Goal: Task Accomplishment & Management: Manage account settings

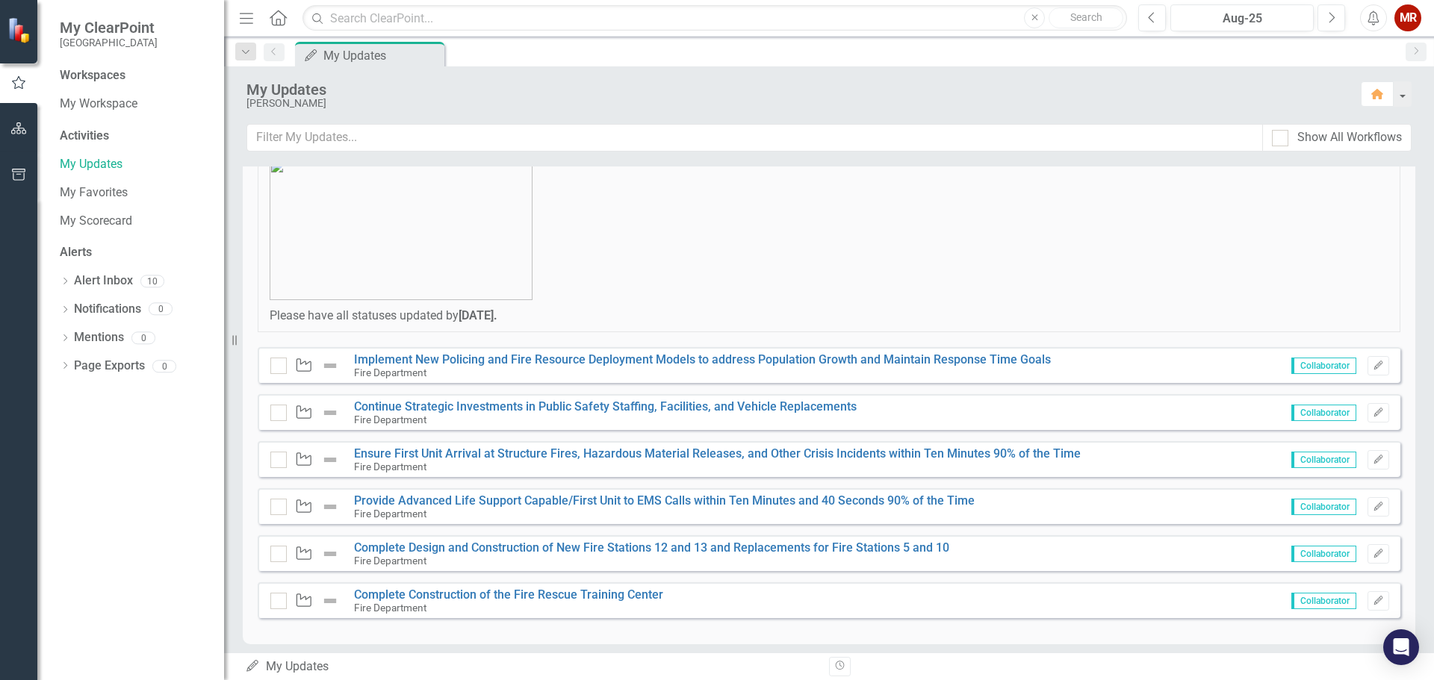
scroll to position [149, 0]
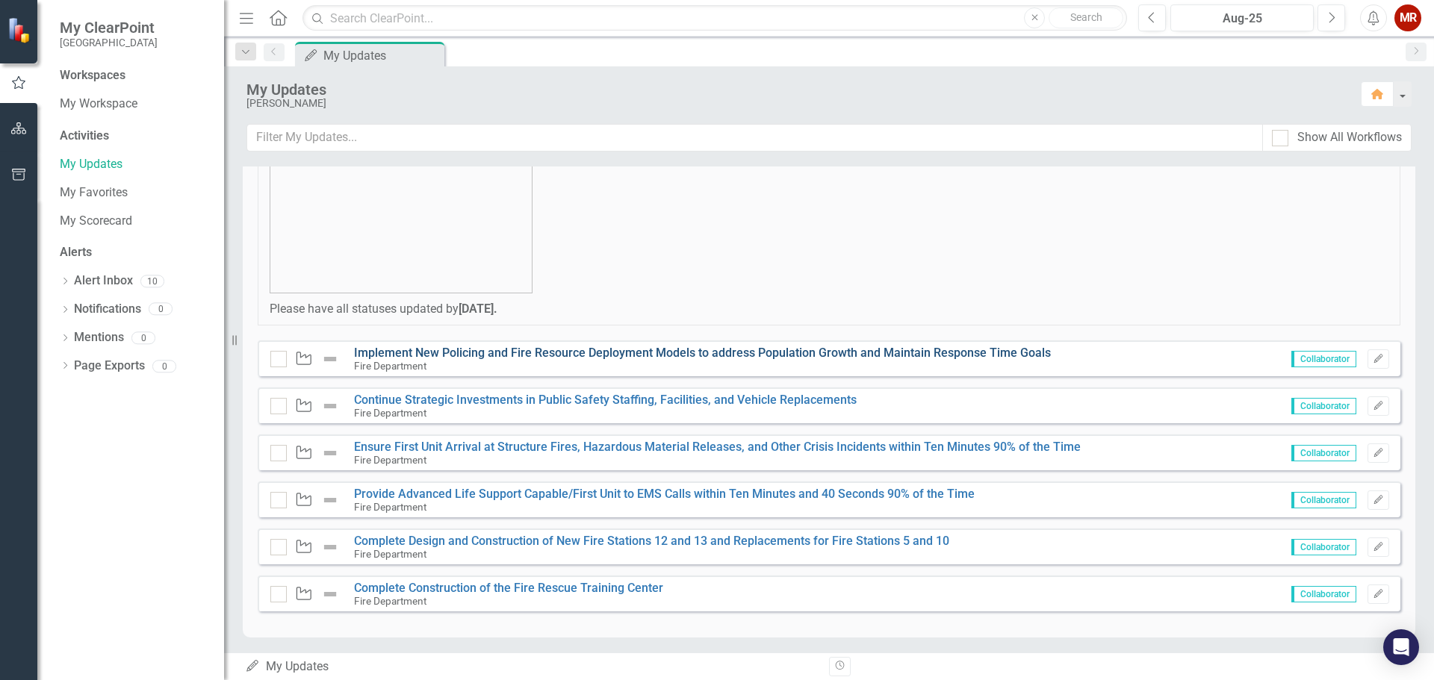
click at [677, 351] on link "Implement New Policing and Fire Resource Deployment Models to address Populatio…" at bounding box center [702, 353] width 697 height 14
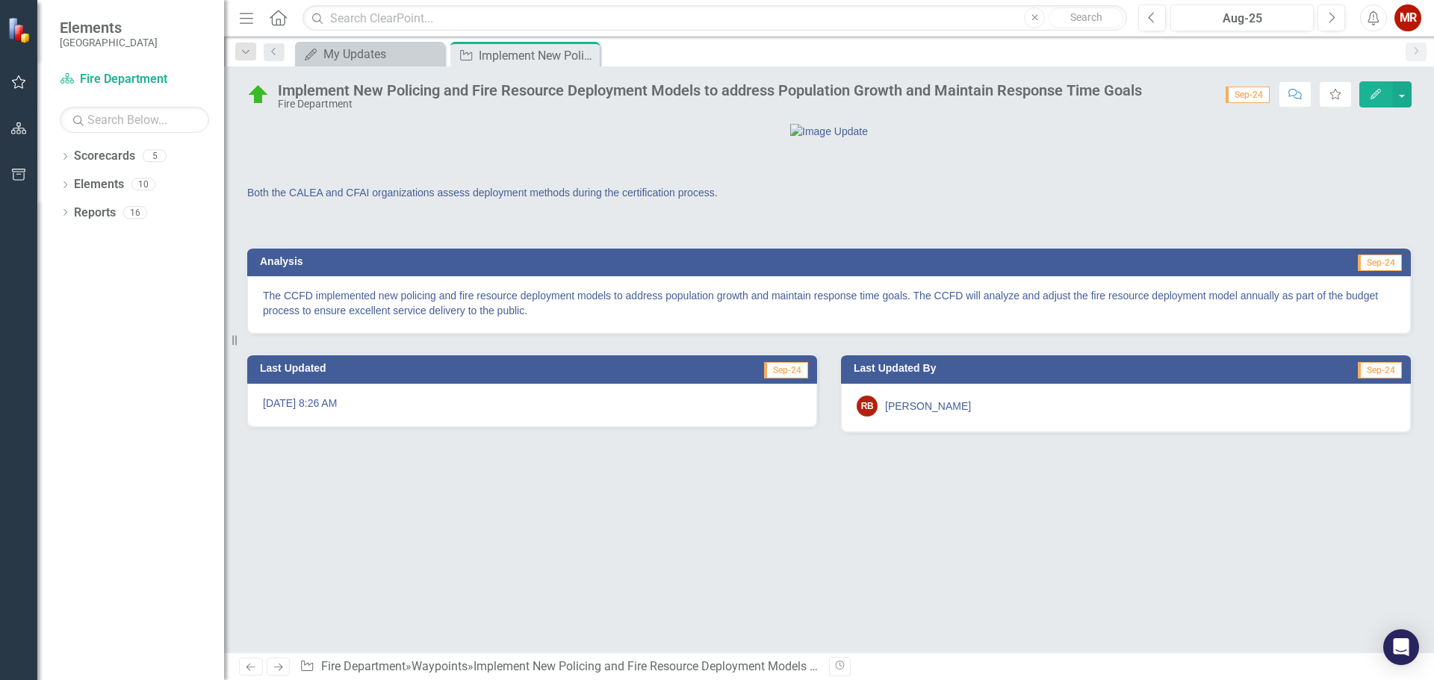
click at [1182, 318] on p "The CCFD implemented new policing and fire resource deployment models to addres…" at bounding box center [829, 303] width 1132 height 30
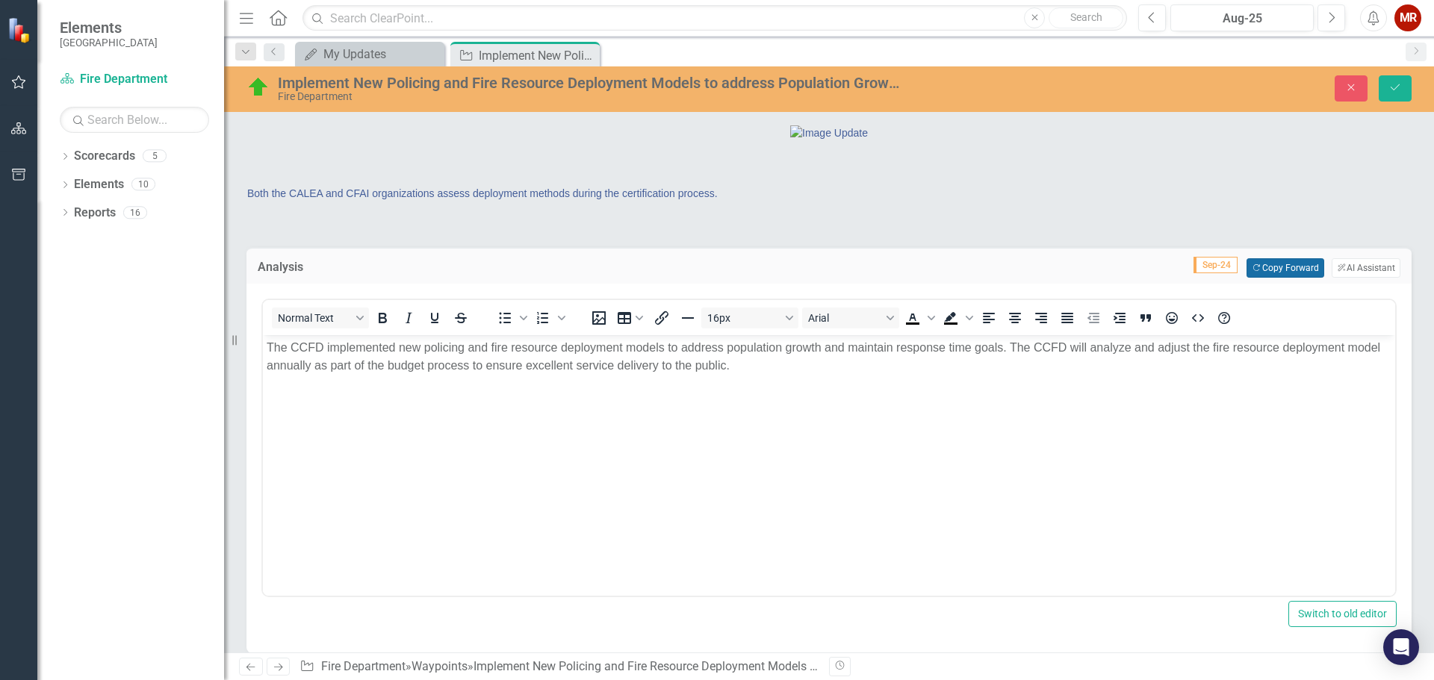
click at [1279, 278] on button "Copy Forward Copy Forward" at bounding box center [1284, 267] width 77 height 19
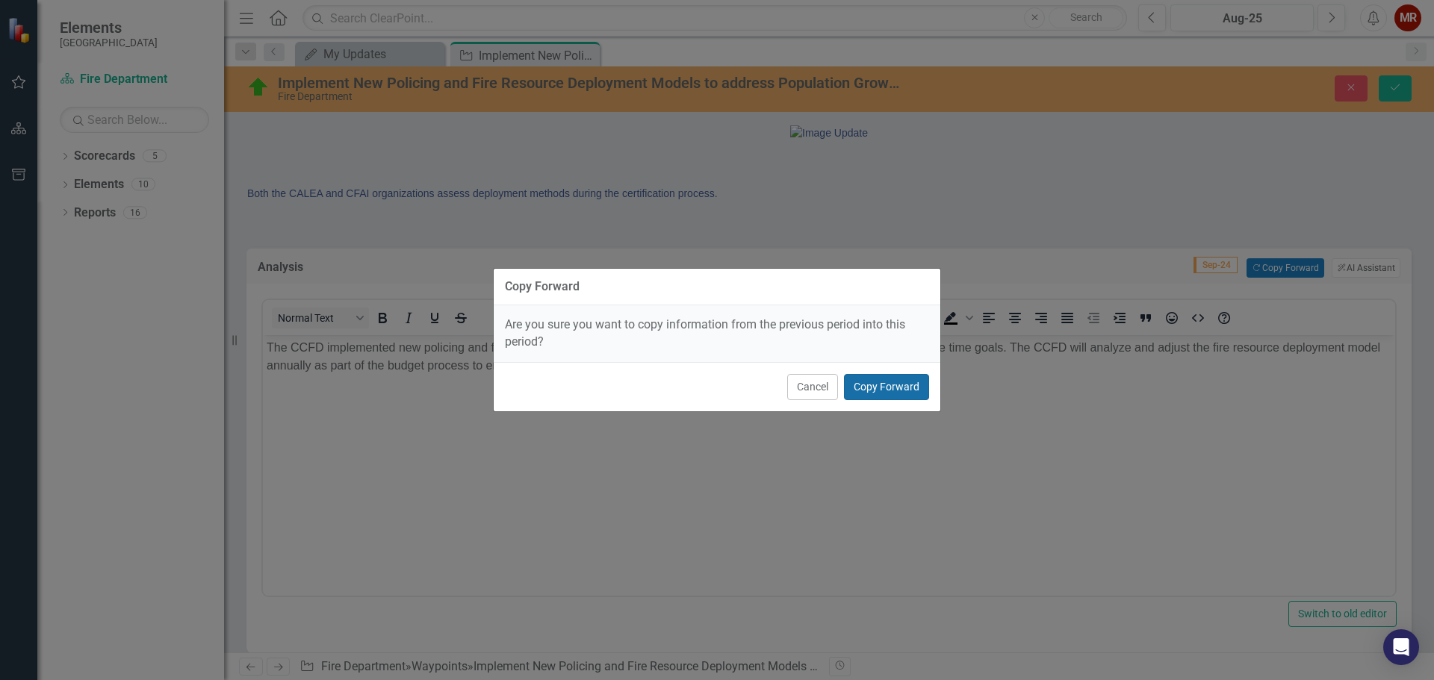
click at [902, 382] on button "Copy Forward" at bounding box center [886, 387] width 85 height 26
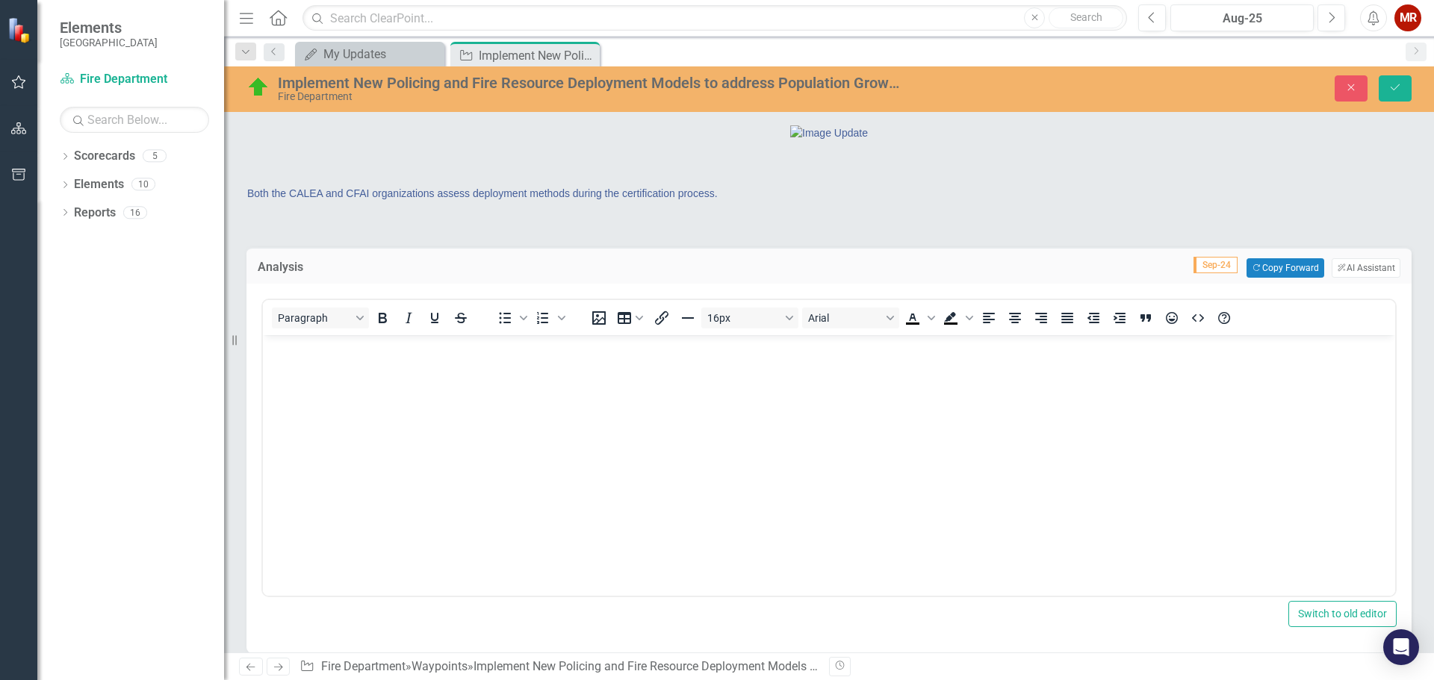
click at [1202, 273] on span "Sep-24" at bounding box center [1215, 265] width 44 height 16
click at [1270, 278] on button "Copy Forward Copy Forward" at bounding box center [1284, 267] width 77 height 19
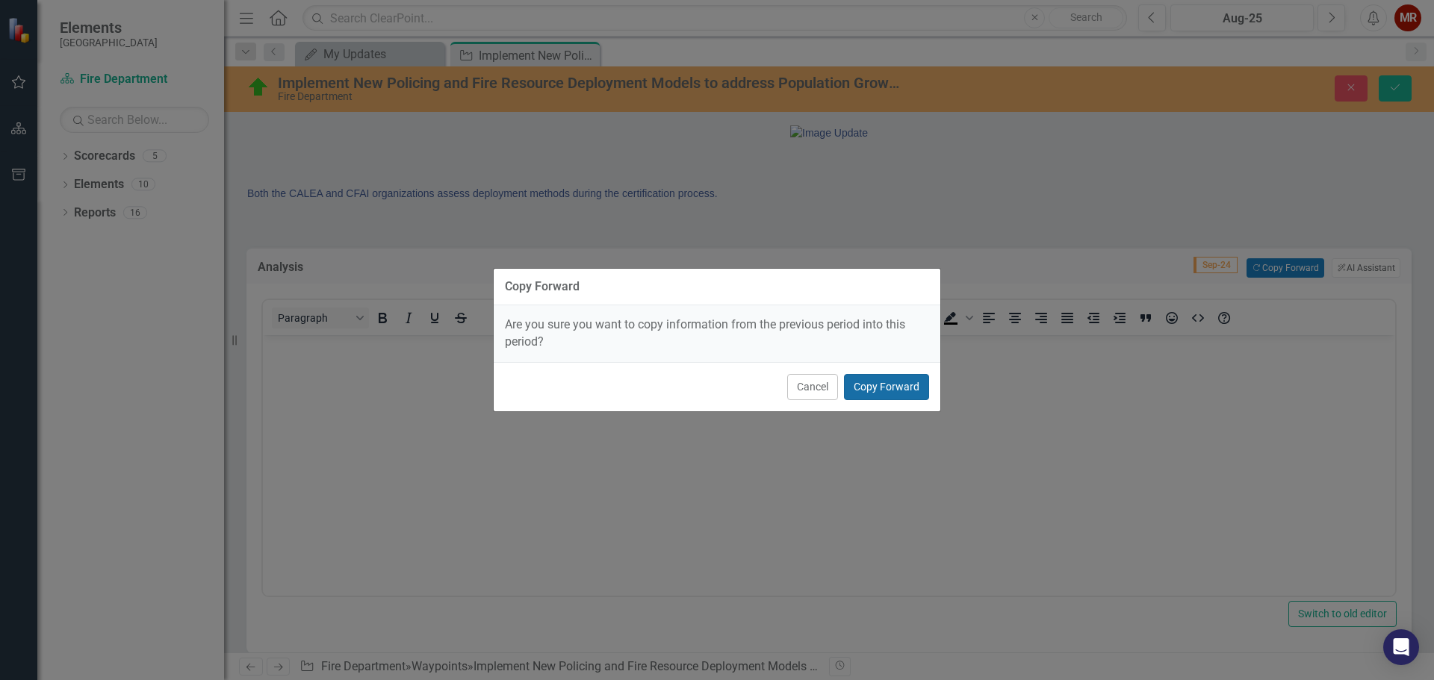
drag, startPoint x: 896, startPoint y: 388, endPoint x: 610, endPoint y: 15, distance: 469.8
click at [896, 388] on button "Copy Forward" at bounding box center [886, 387] width 85 height 26
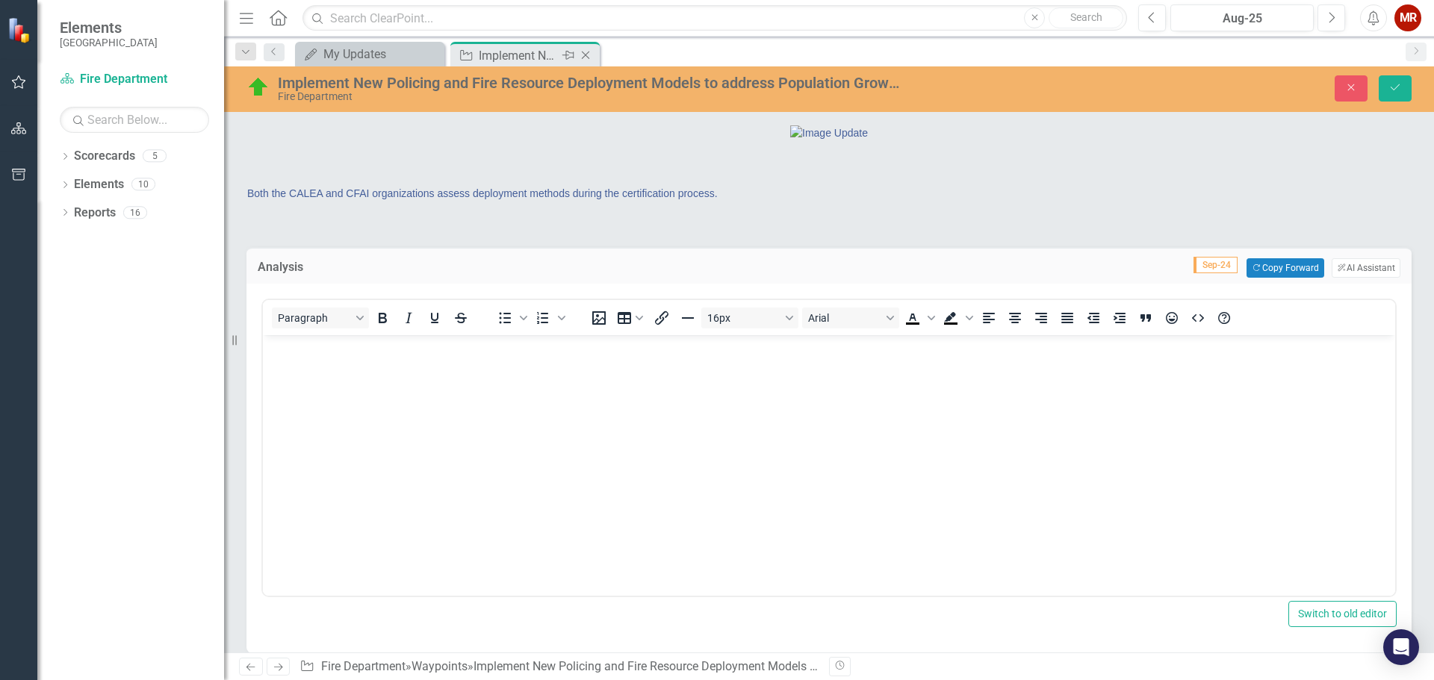
click at [486, 53] on div "Implement New Policing and Fire Resource Deployment Models to address Populatio…" at bounding box center [519, 55] width 80 height 19
click at [1348, 85] on icon "Close" at bounding box center [1350, 87] width 13 height 10
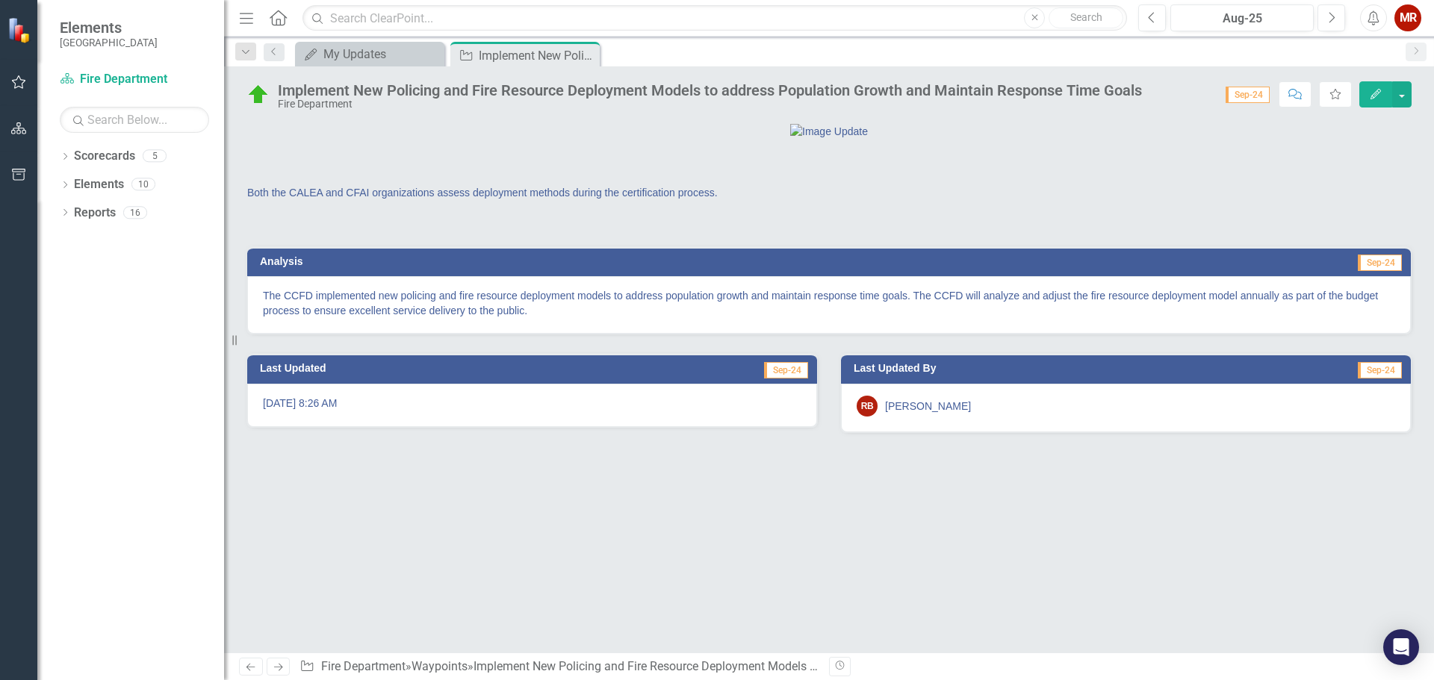
click at [1243, 93] on span "Sep-24" at bounding box center [1248, 95] width 44 height 16
click at [1273, 18] on div "Aug-25" at bounding box center [1241, 19] width 133 height 18
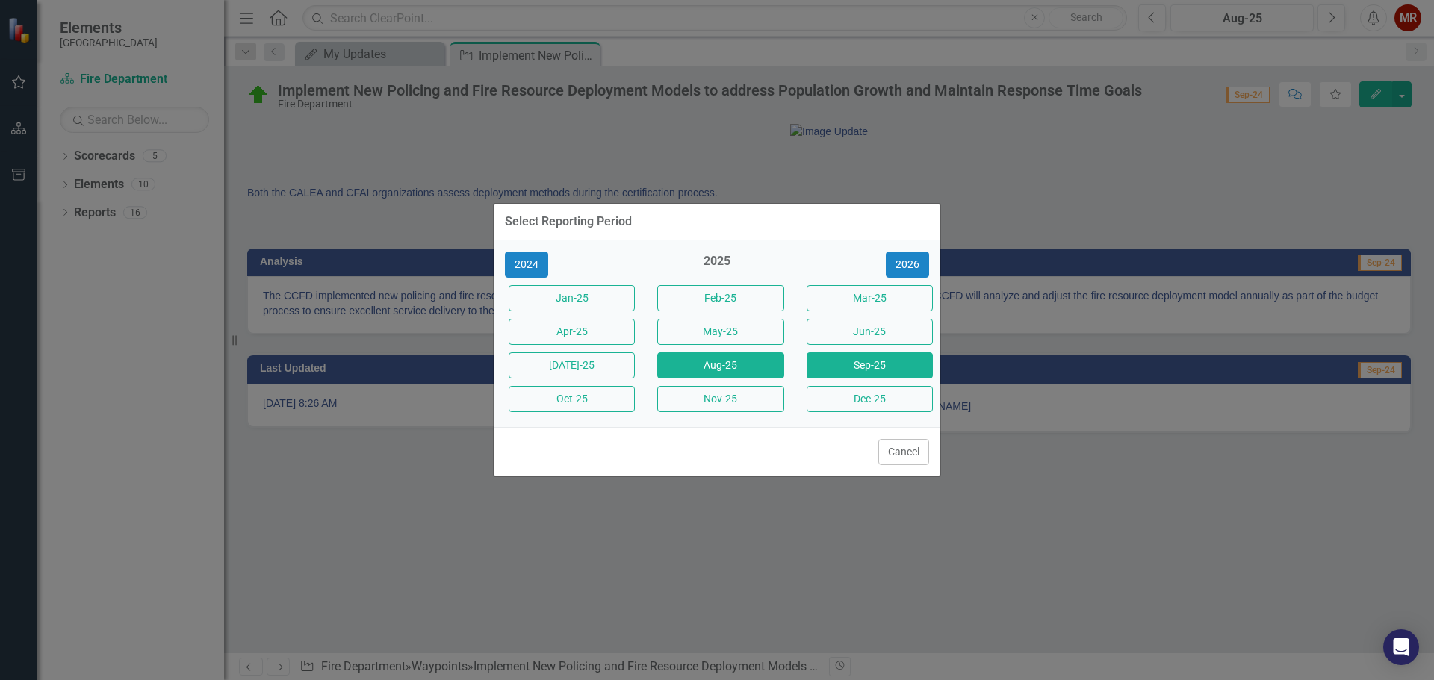
click at [875, 356] on button "Sep-25" at bounding box center [870, 365] width 126 height 26
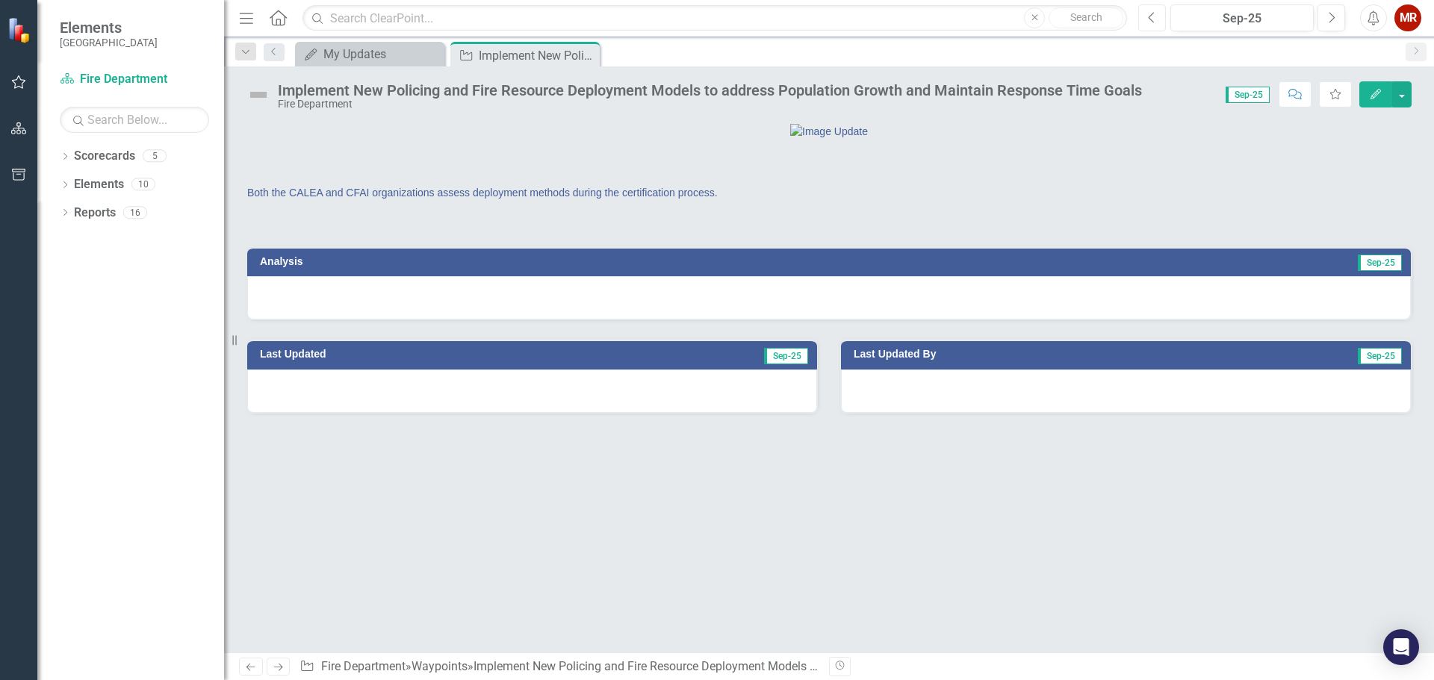
click at [1151, 21] on icon "Previous" at bounding box center [1152, 17] width 8 height 13
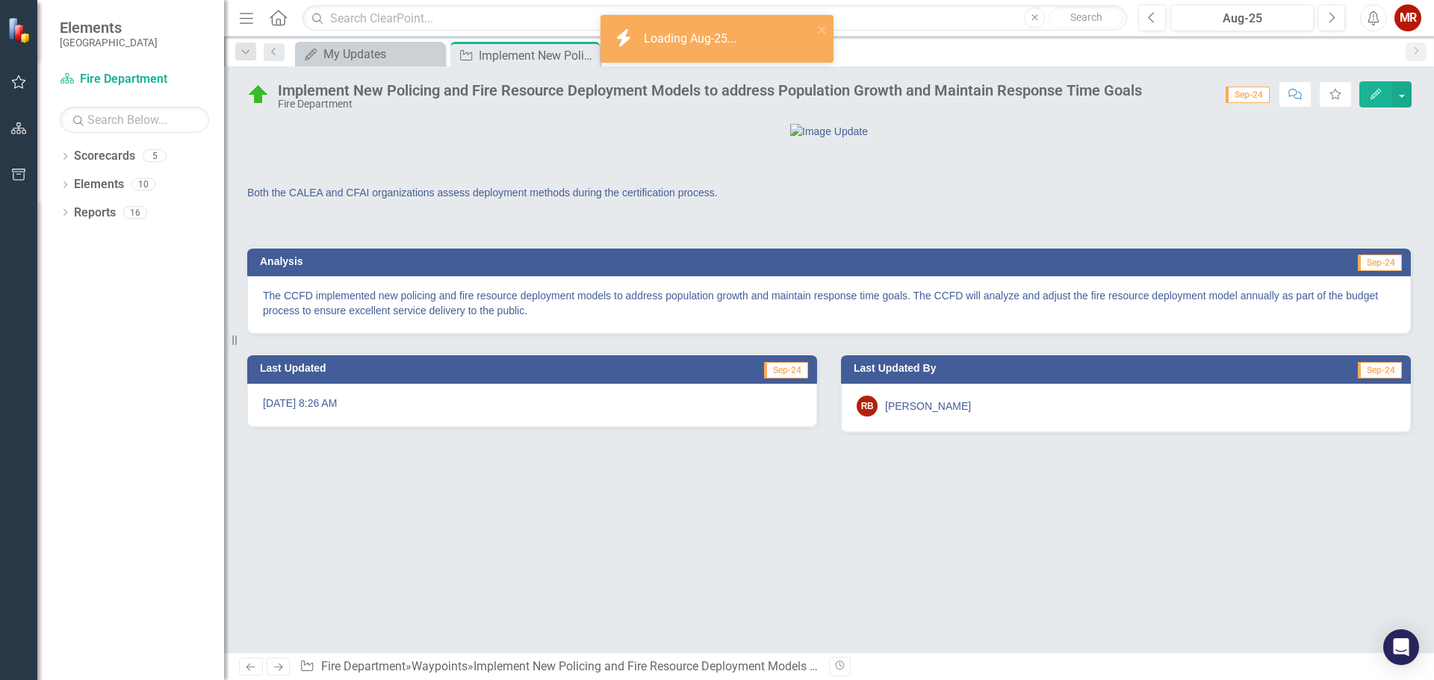
click at [1112, 318] on p "The CCFD implemented new policing and fire resource deployment models to addres…" at bounding box center [829, 303] width 1132 height 30
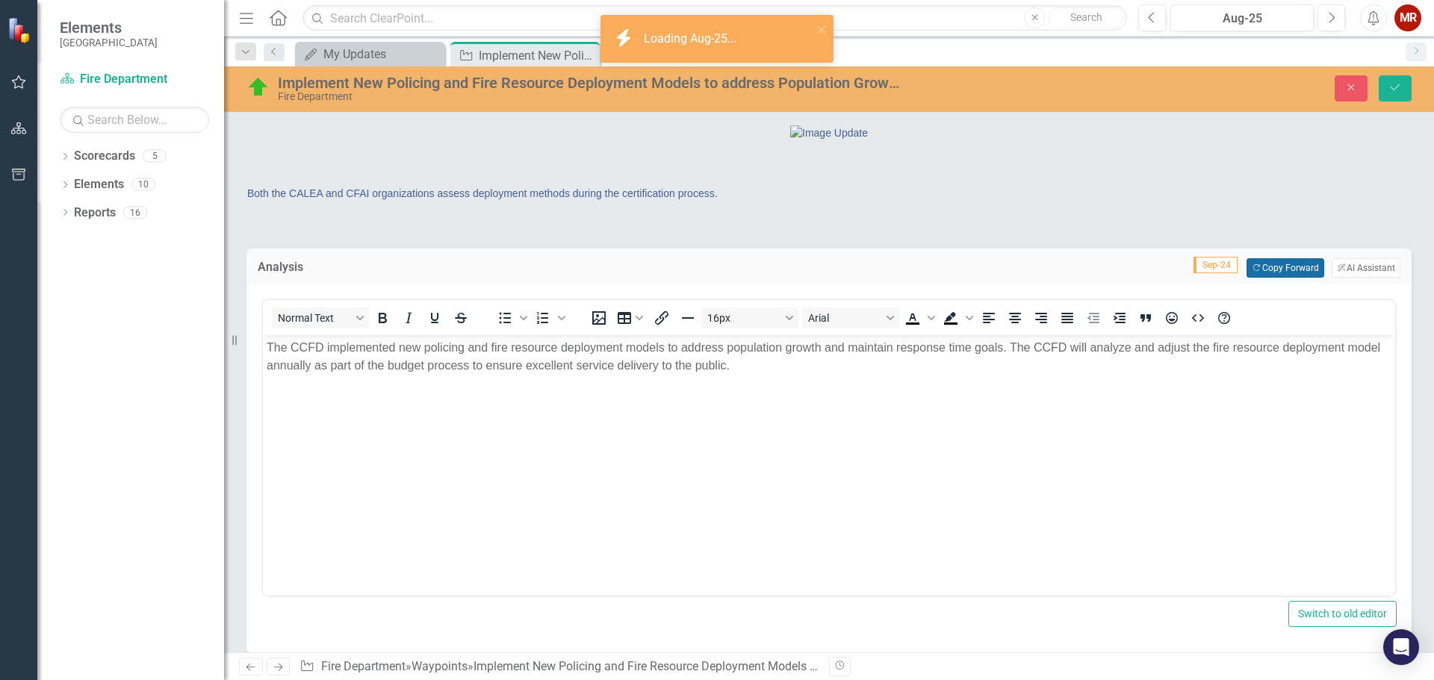
click at [1259, 278] on button "Copy Forward Copy Forward" at bounding box center [1284, 267] width 77 height 19
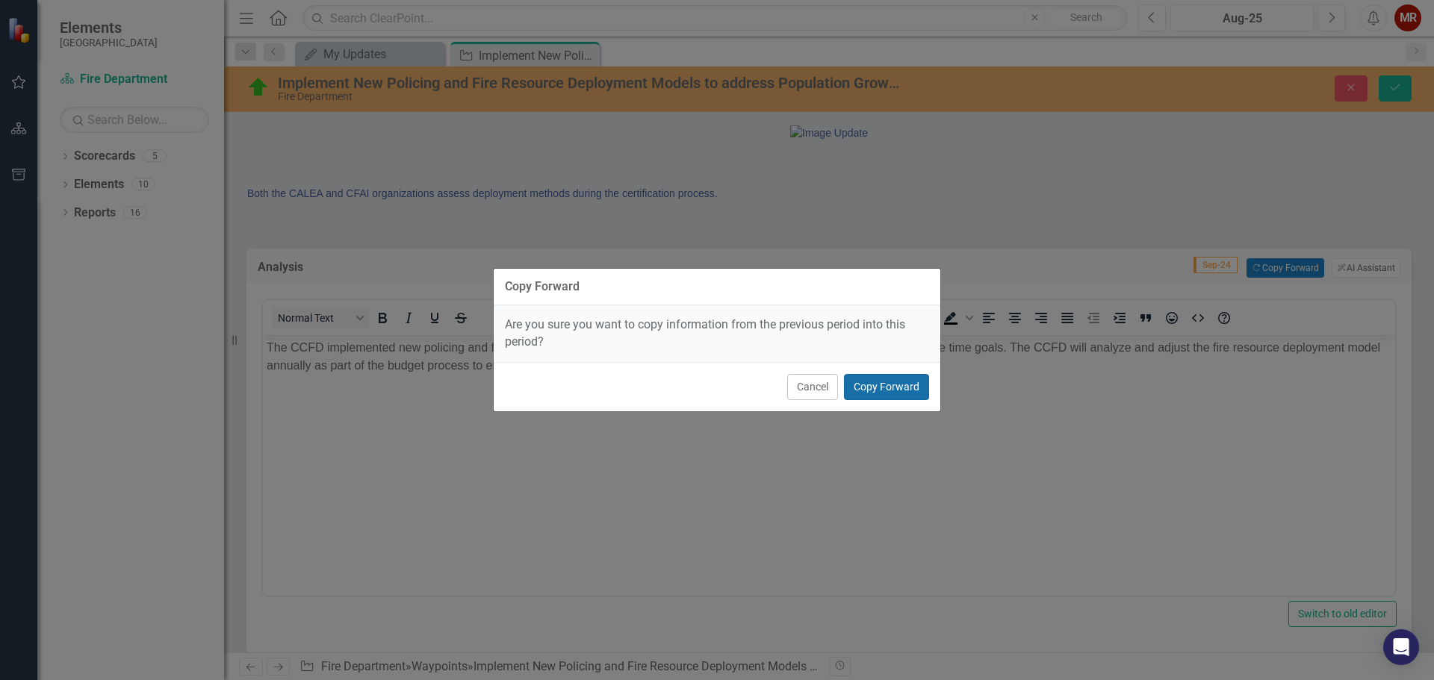
click at [880, 387] on button "Copy Forward" at bounding box center [886, 387] width 85 height 26
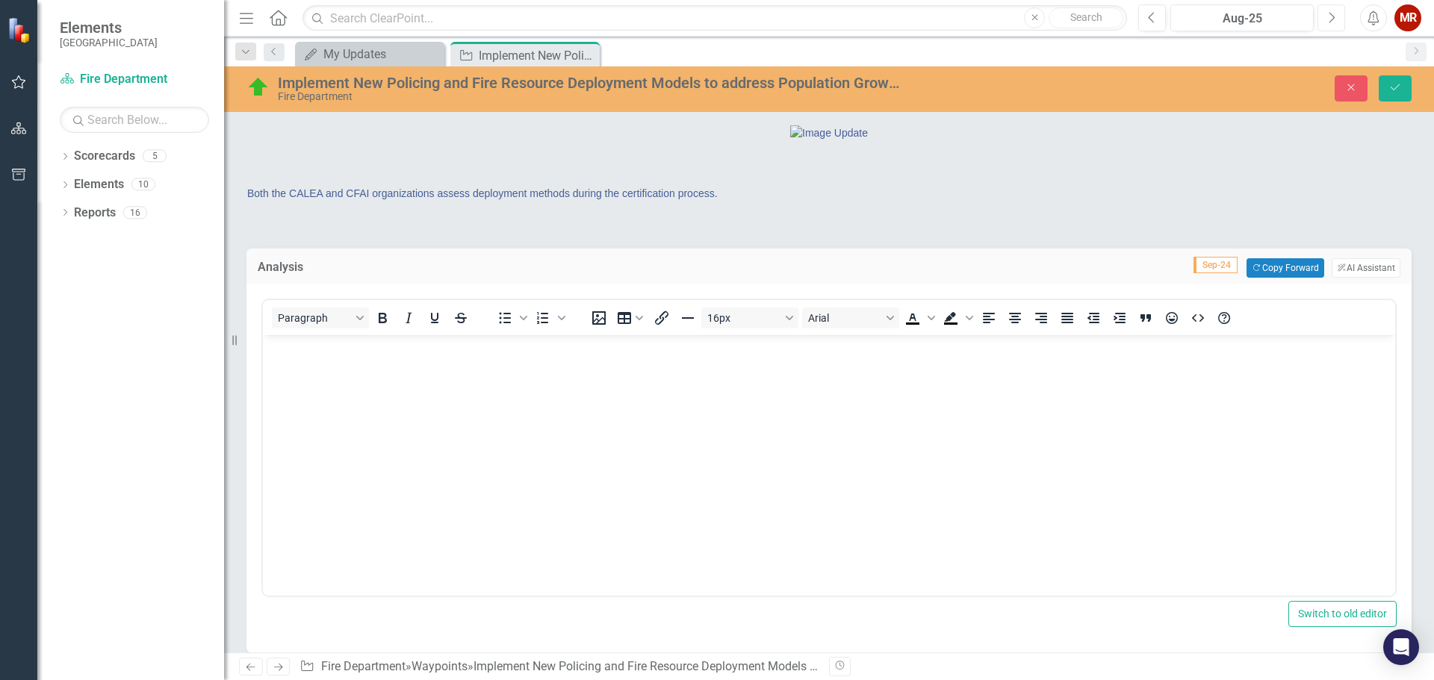
click at [1337, 19] on button "Next" at bounding box center [1331, 17] width 28 height 27
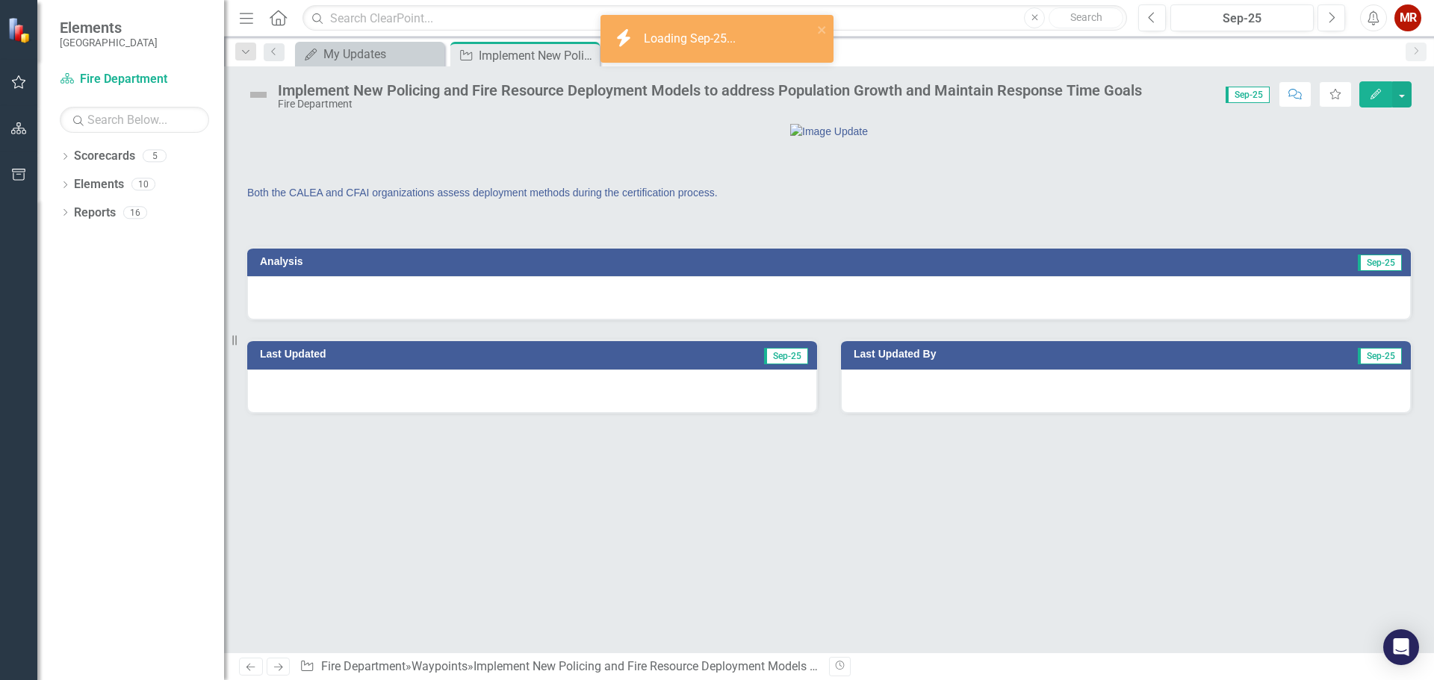
click at [1024, 320] on div at bounding box center [829, 297] width 1164 height 43
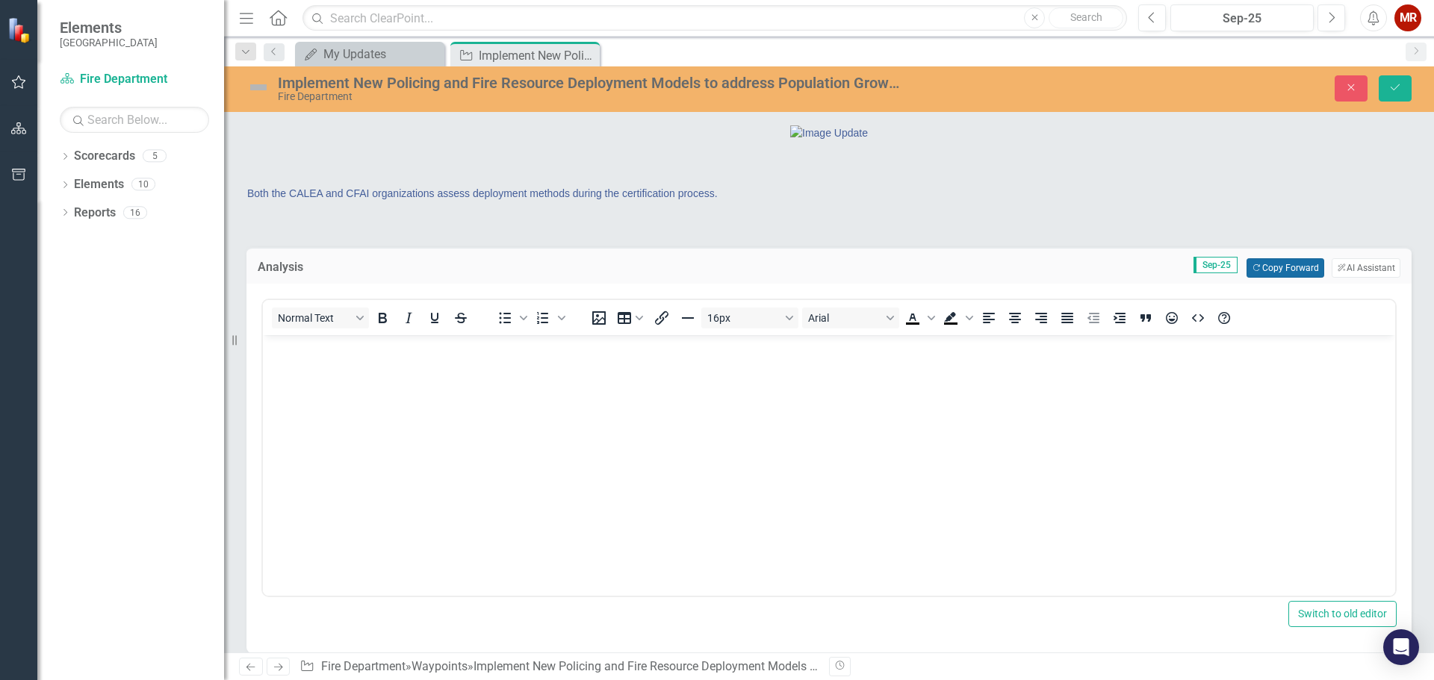
click at [1267, 278] on button "Copy Forward Copy Forward" at bounding box center [1284, 267] width 77 height 19
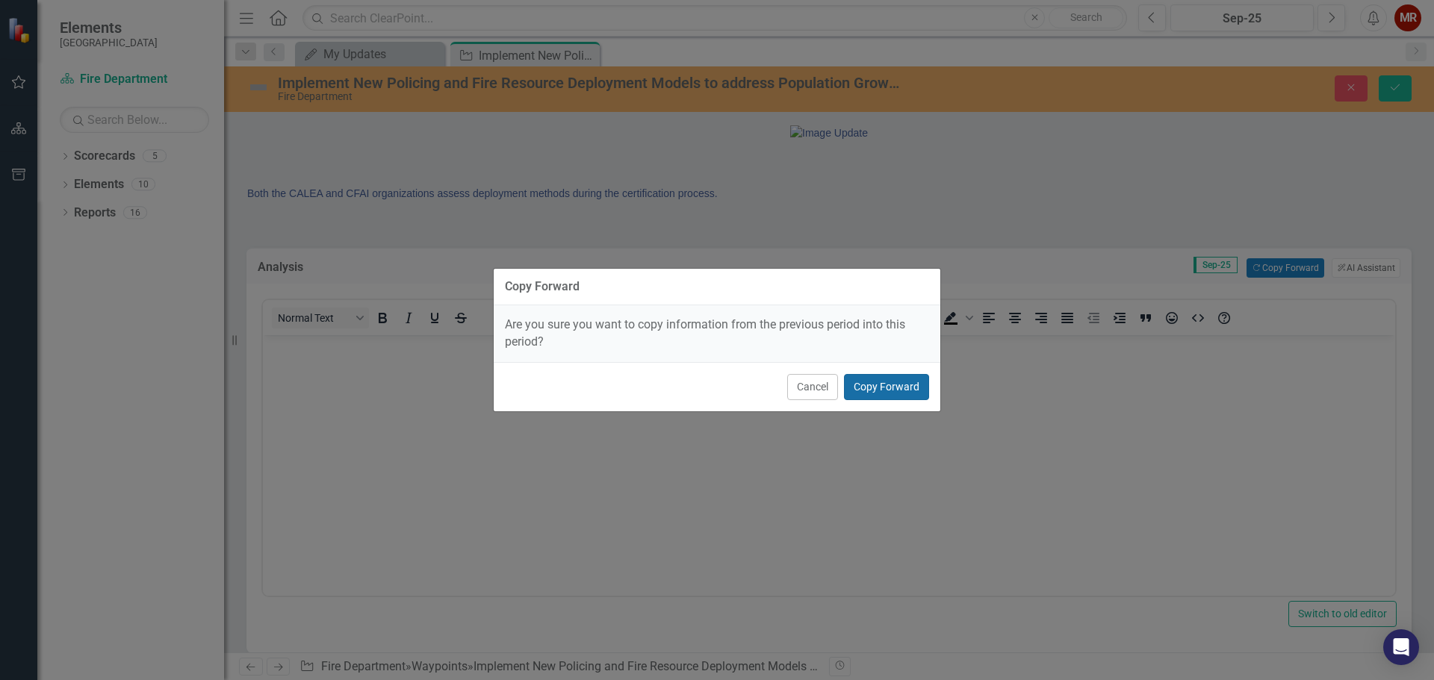
drag, startPoint x: 882, startPoint y: 378, endPoint x: 880, endPoint y: 426, distance: 48.6
click at [882, 381] on button "Copy Forward" at bounding box center [886, 387] width 85 height 26
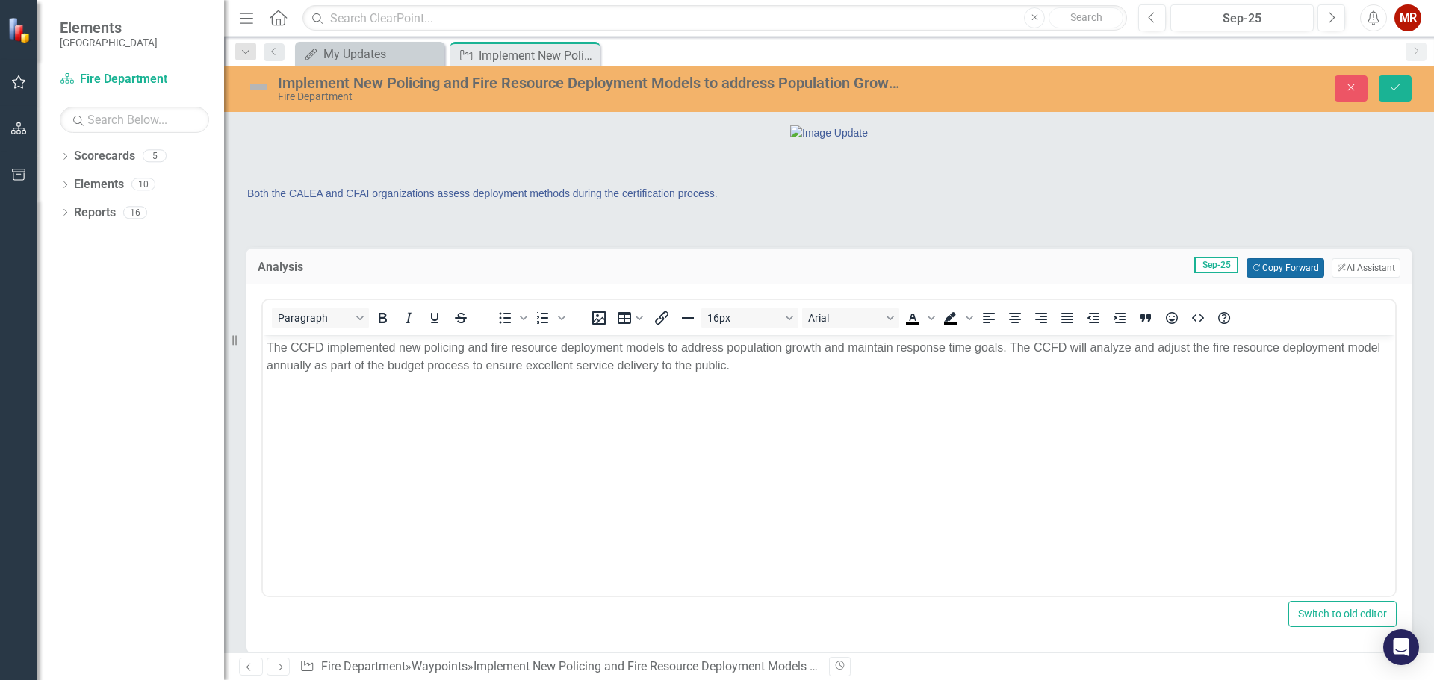
scroll to position [75, 0]
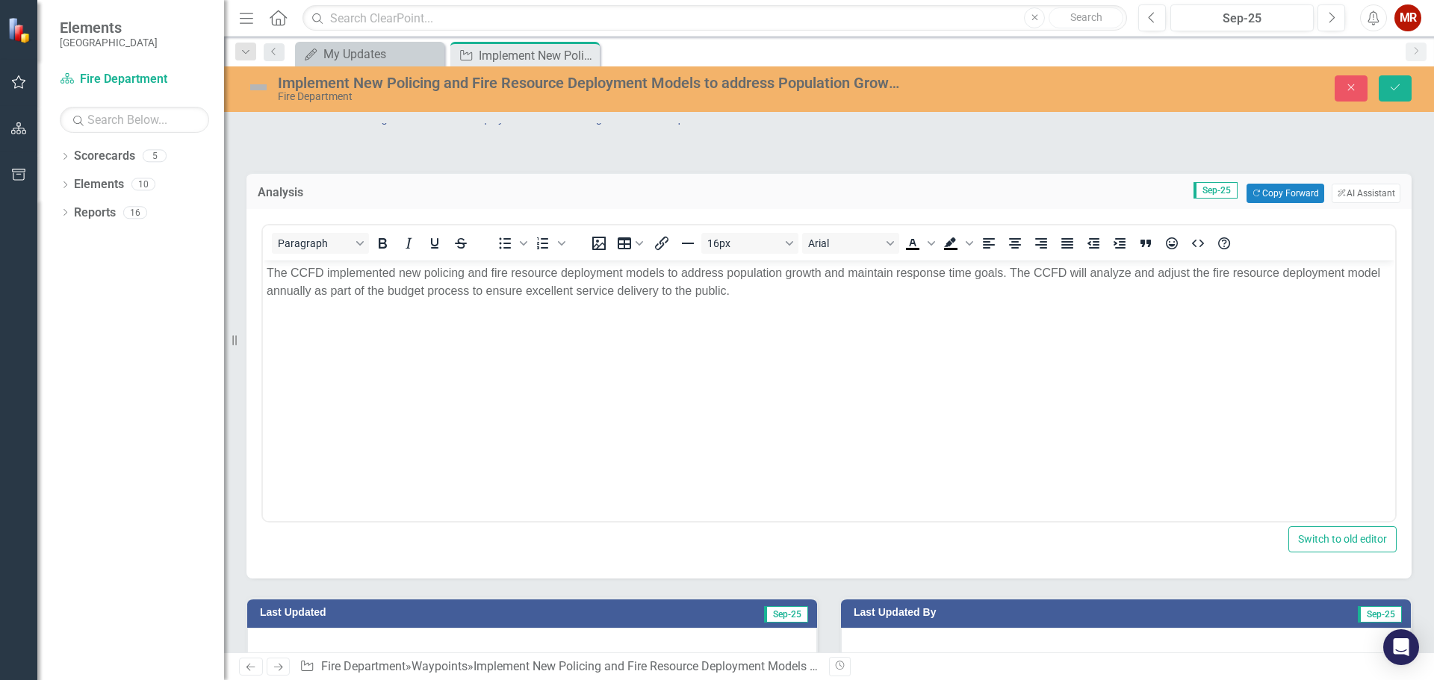
click at [783, 292] on p "The CCFD implemented new policing and fire resource deployment models to addres…" at bounding box center [829, 282] width 1125 height 36
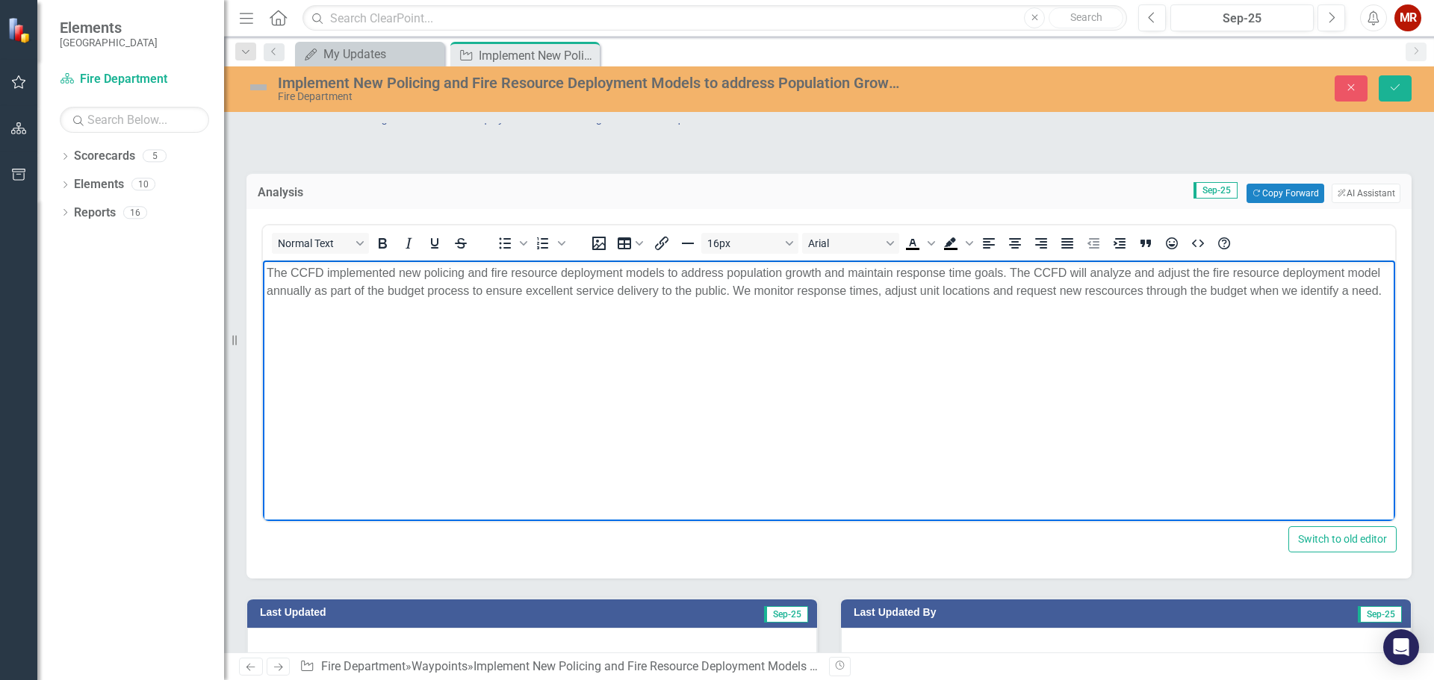
click at [1152, 289] on p "The CCFD implemented new policing and fire resource deployment models to addres…" at bounding box center [829, 282] width 1125 height 36
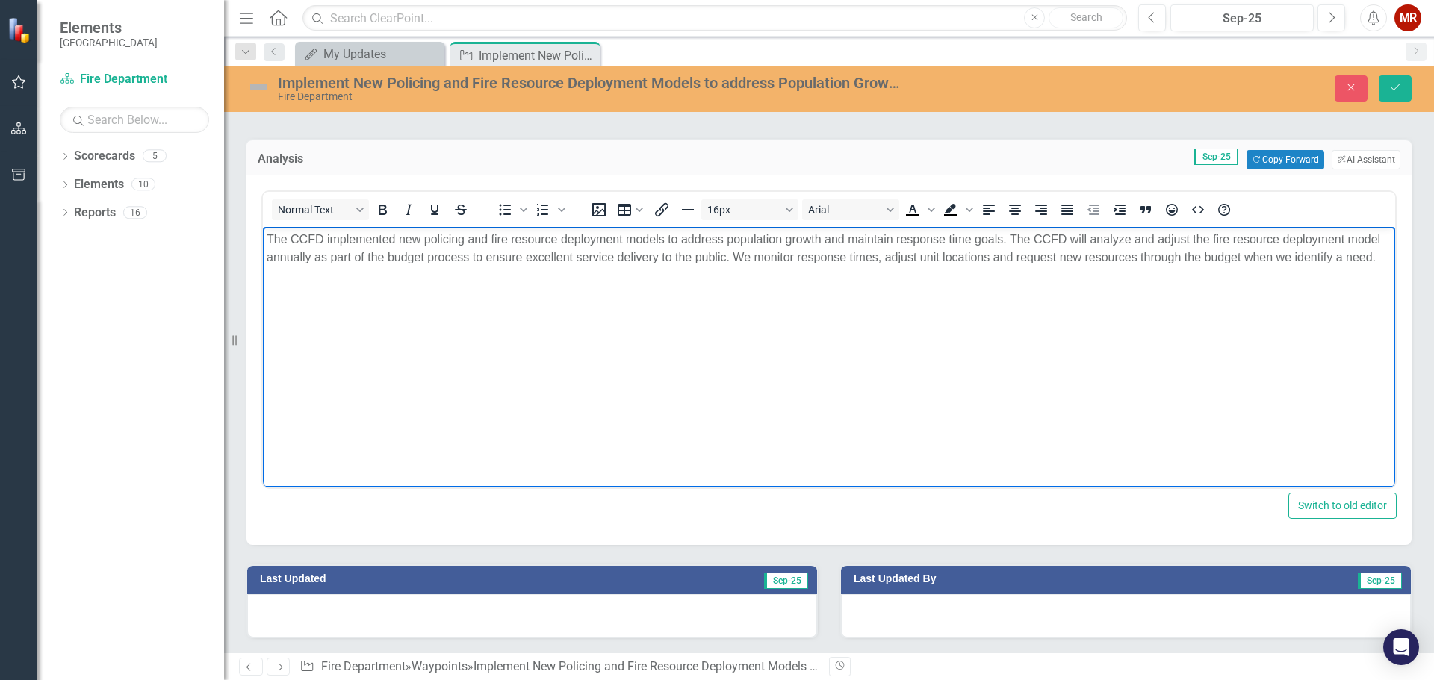
scroll to position [0, 0]
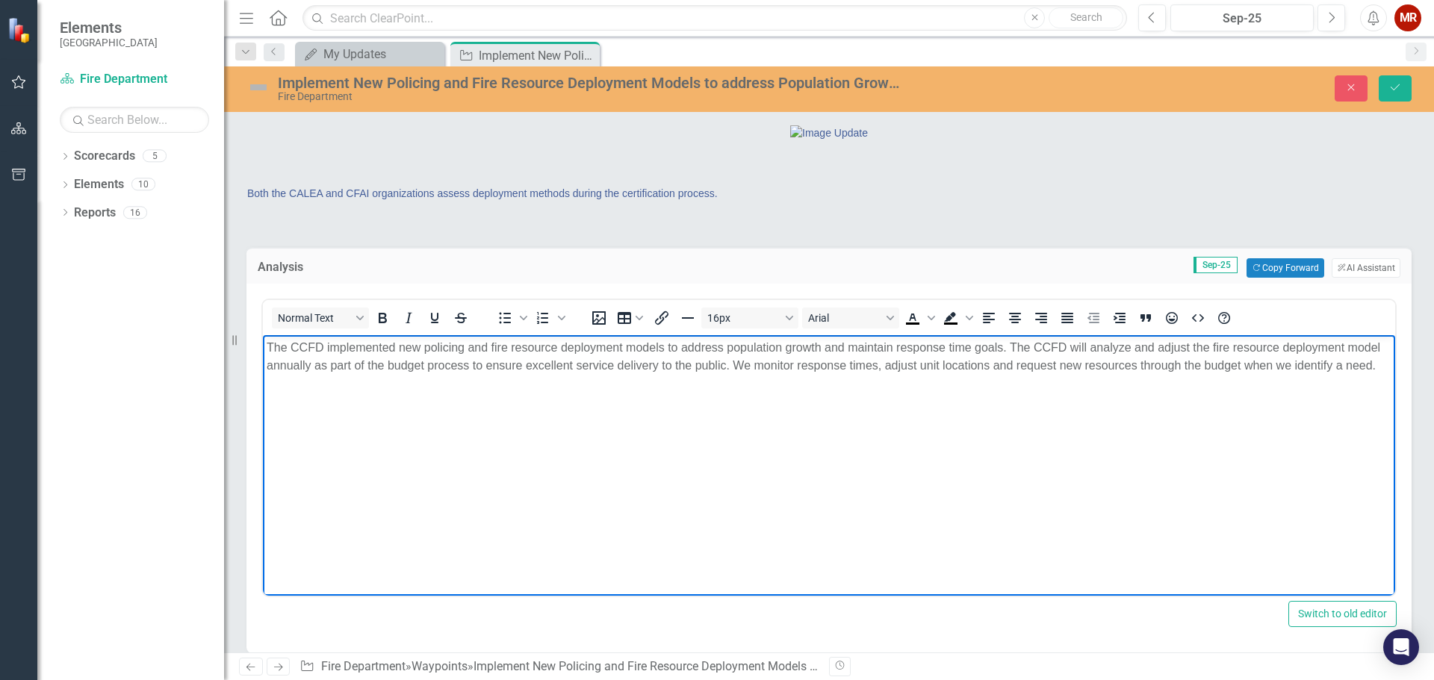
click at [876, 414] on body "The CCFD implemented new policing and fire resource deployment models to addres…" at bounding box center [829, 447] width 1132 height 224
click at [419, 383] on p "The CCFD implemented new policing and fire resource deployment models to addres…" at bounding box center [829, 366] width 1125 height 54
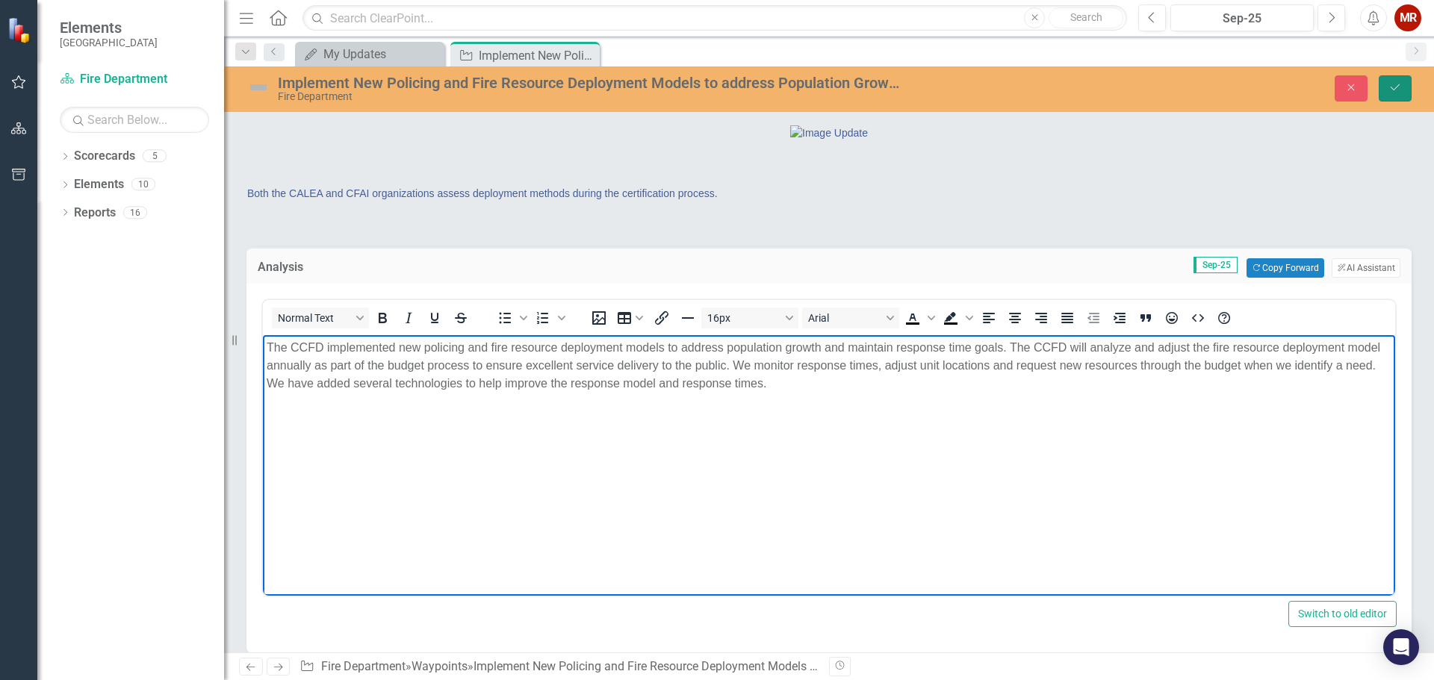
click at [1388, 78] on button "Save" at bounding box center [1395, 88] width 33 height 26
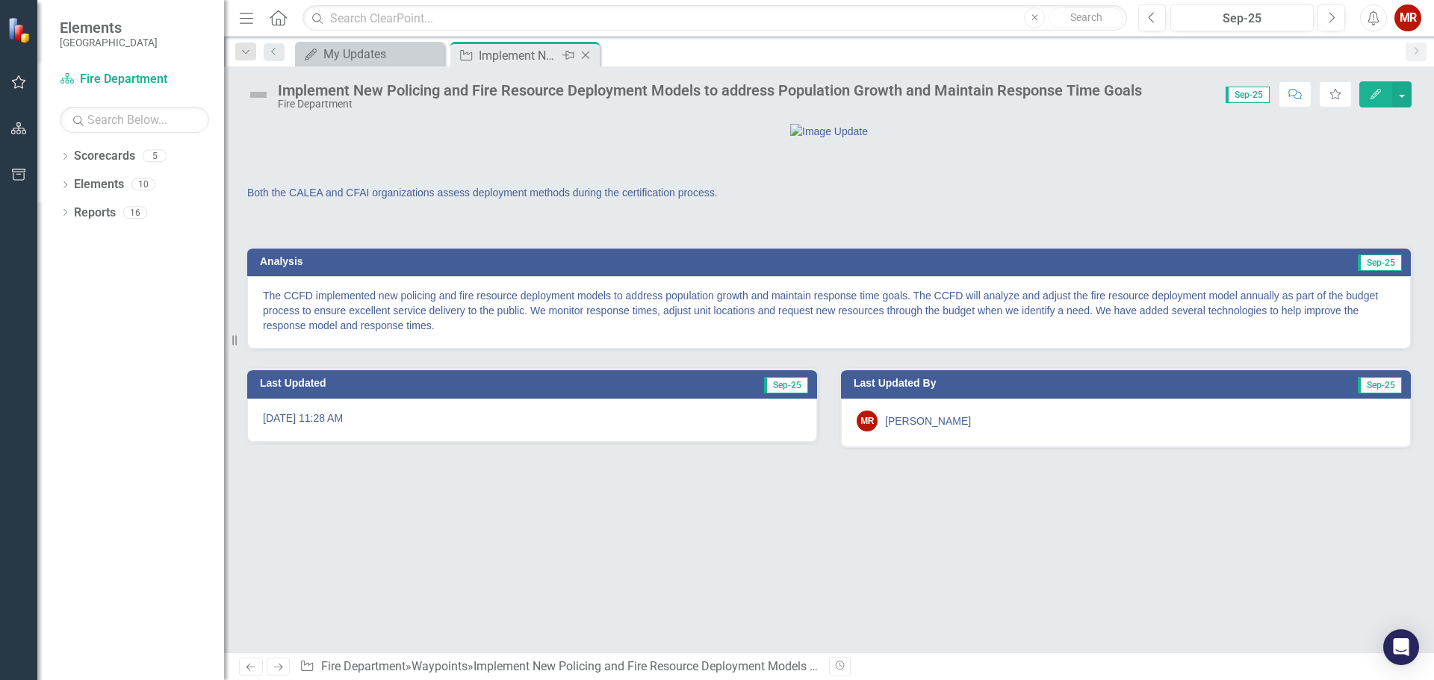
click at [586, 55] on icon "Close" at bounding box center [585, 55] width 15 height 12
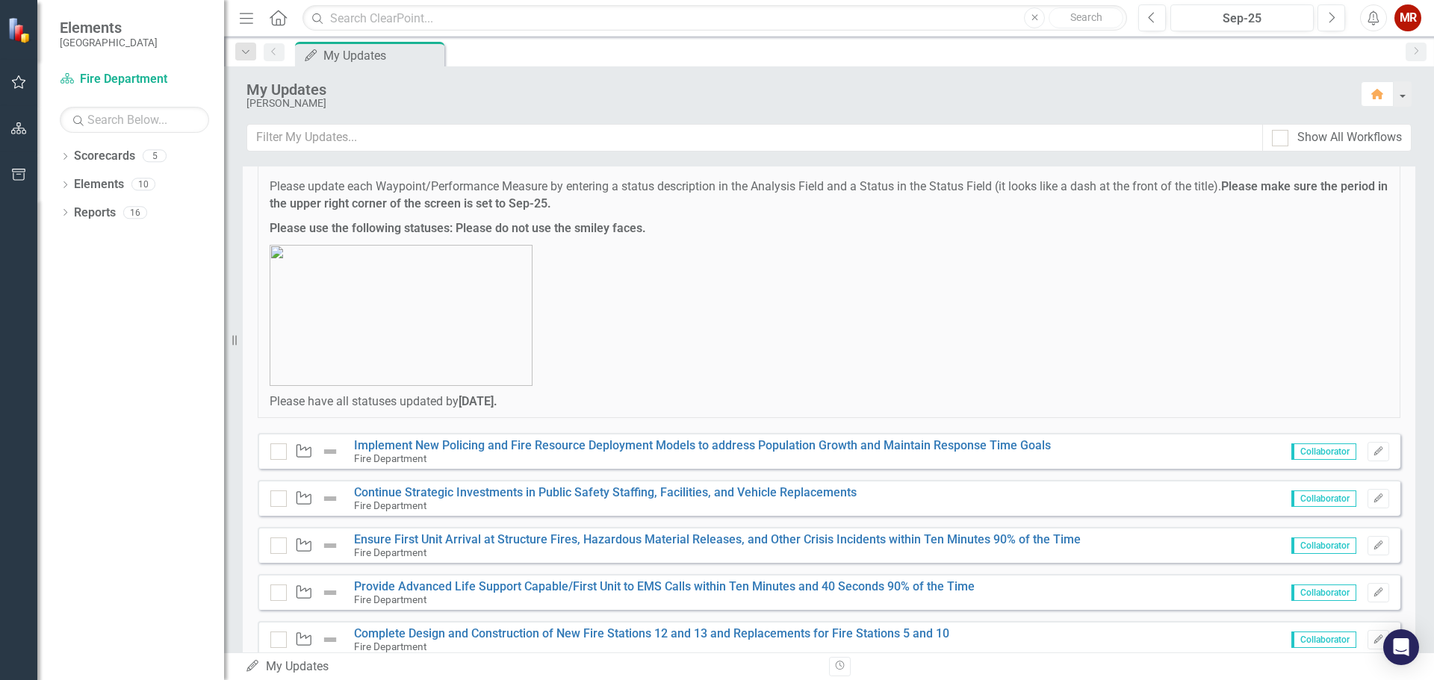
scroll to position [153, 0]
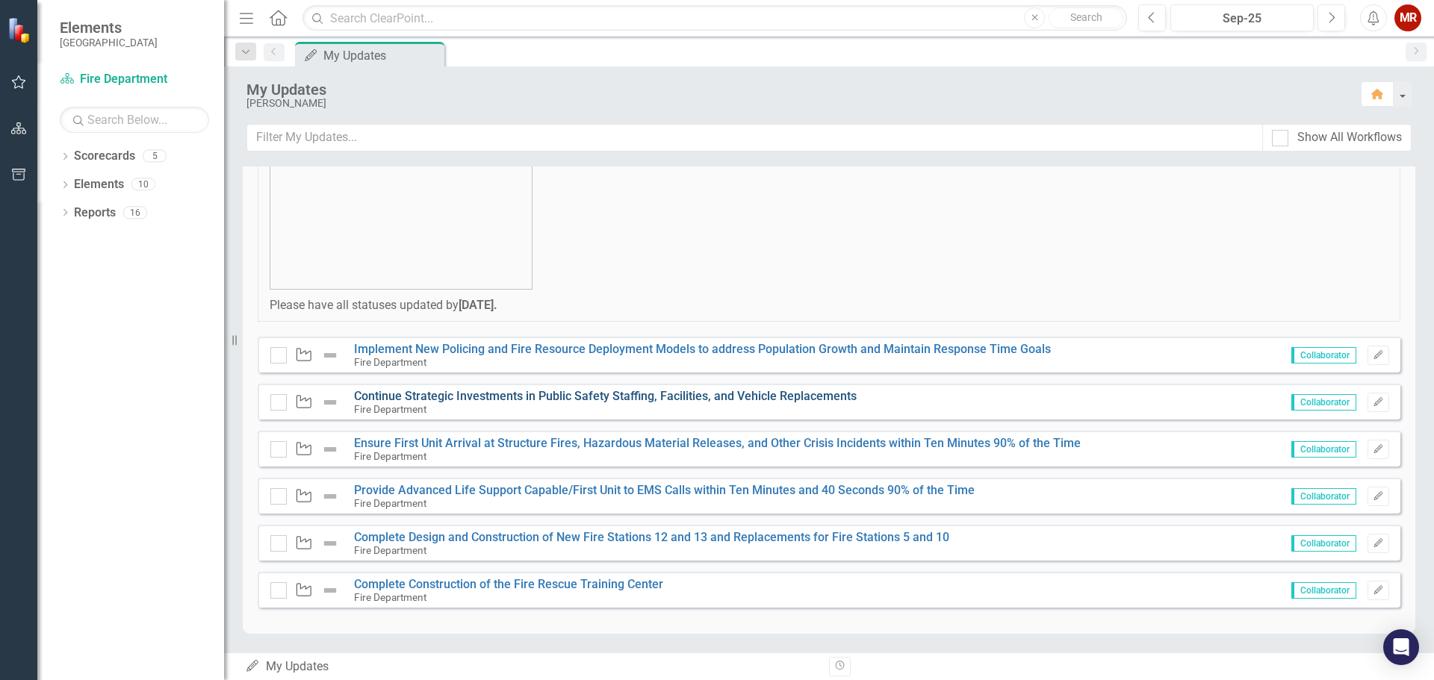
click at [641, 395] on link "Continue Strategic Investments in Public Safety Staffing, Facilities, and Vehic…" at bounding box center [605, 396] width 503 height 14
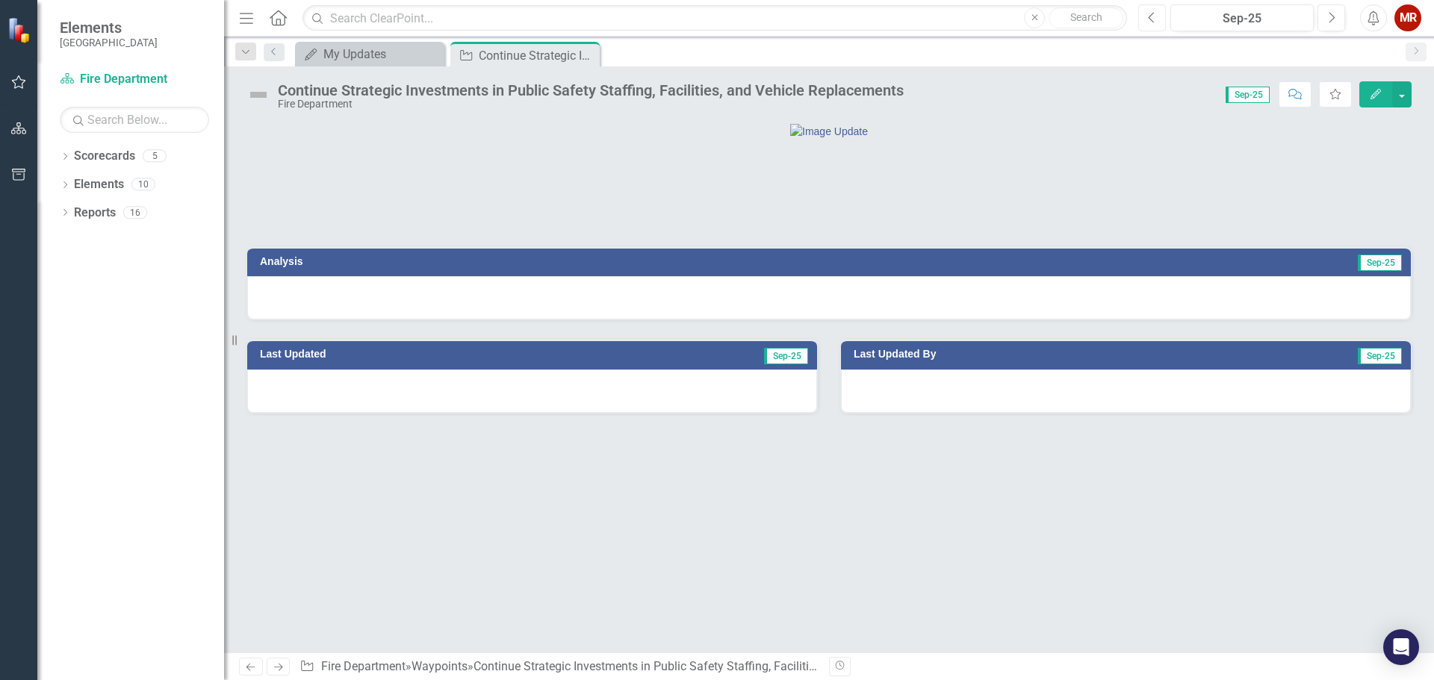
click at [1155, 18] on icon "Previous" at bounding box center [1152, 17] width 8 height 13
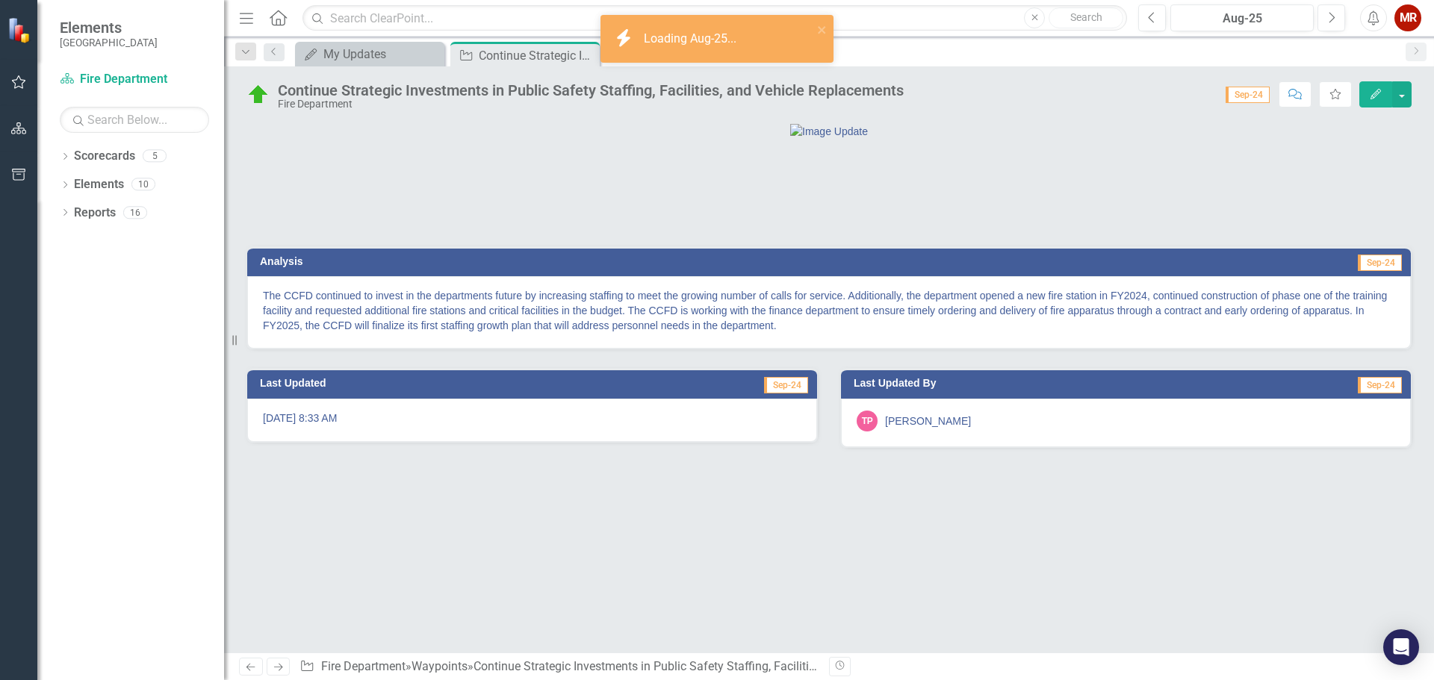
click at [1287, 333] on p "The CCFD continued to invest in the departments future by increasing staffing t…" at bounding box center [829, 310] width 1132 height 45
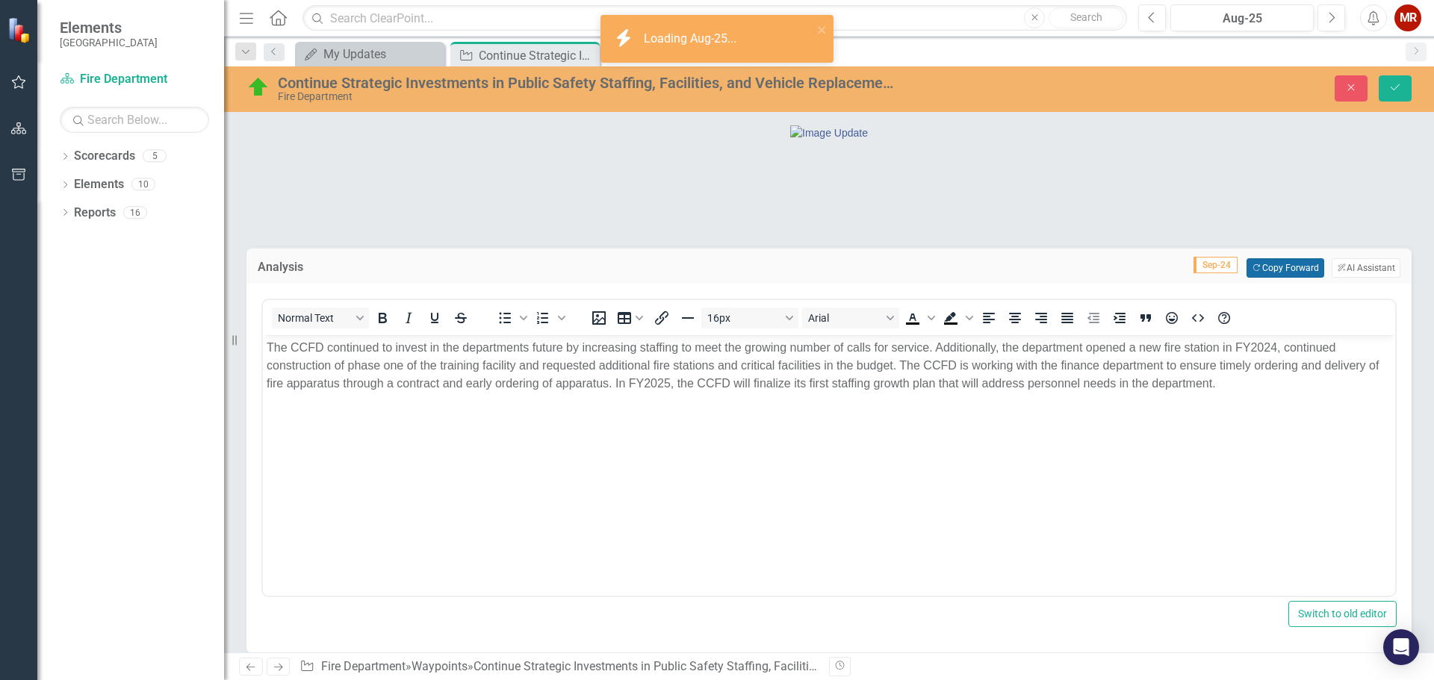
click at [1273, 278] on button "Copy Forward Copy Forward" at bounding box center [1284, 267] width 77 height 19
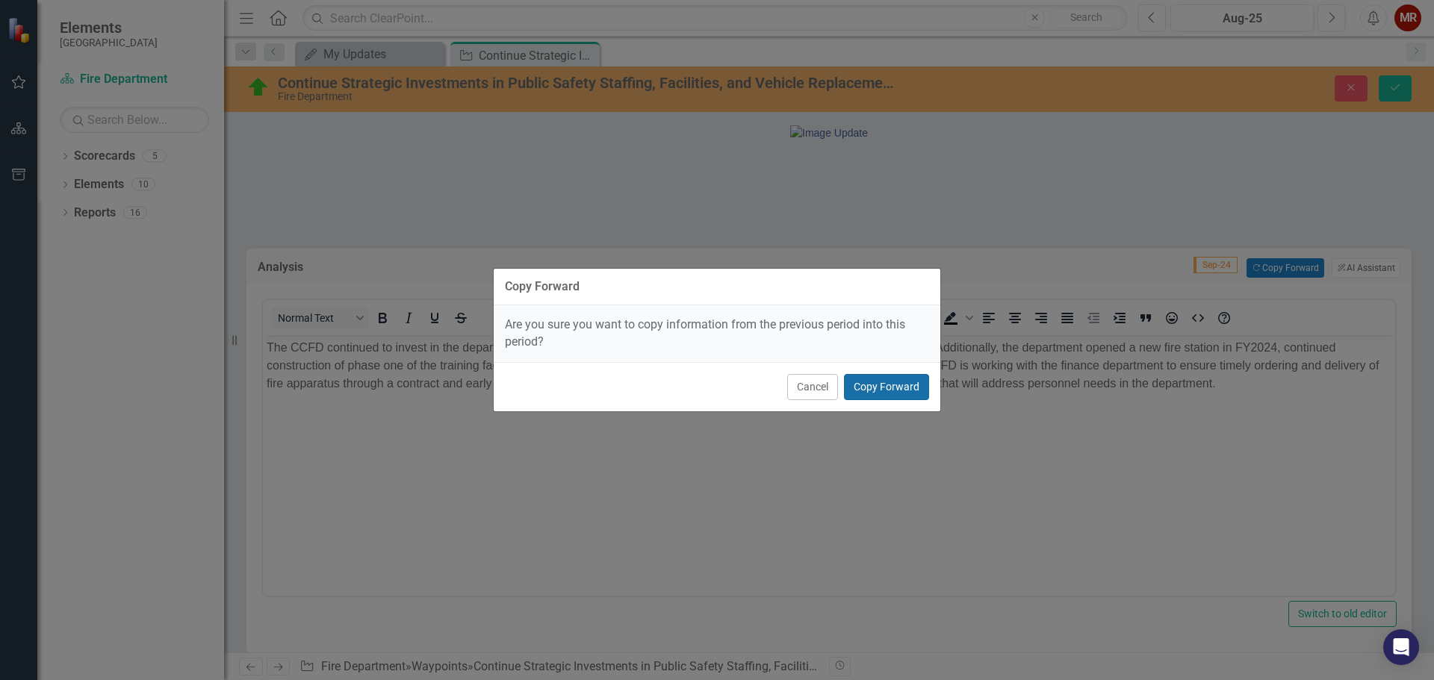
click at [918, 385] on button "Copy Forward" at bounding box center [886, 387] width 85 height 26
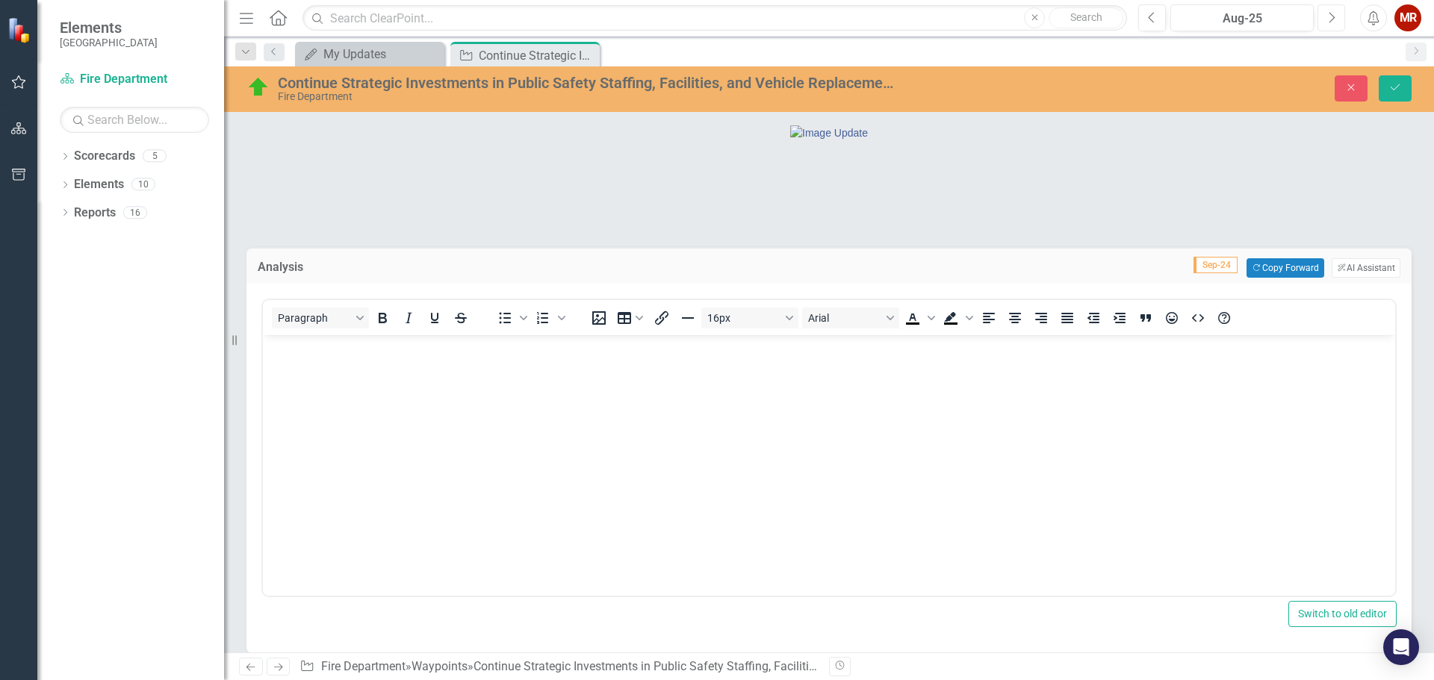
click at [1329, 14] on icon "Next" at bounding box center [1331, 17] width 8 height 13
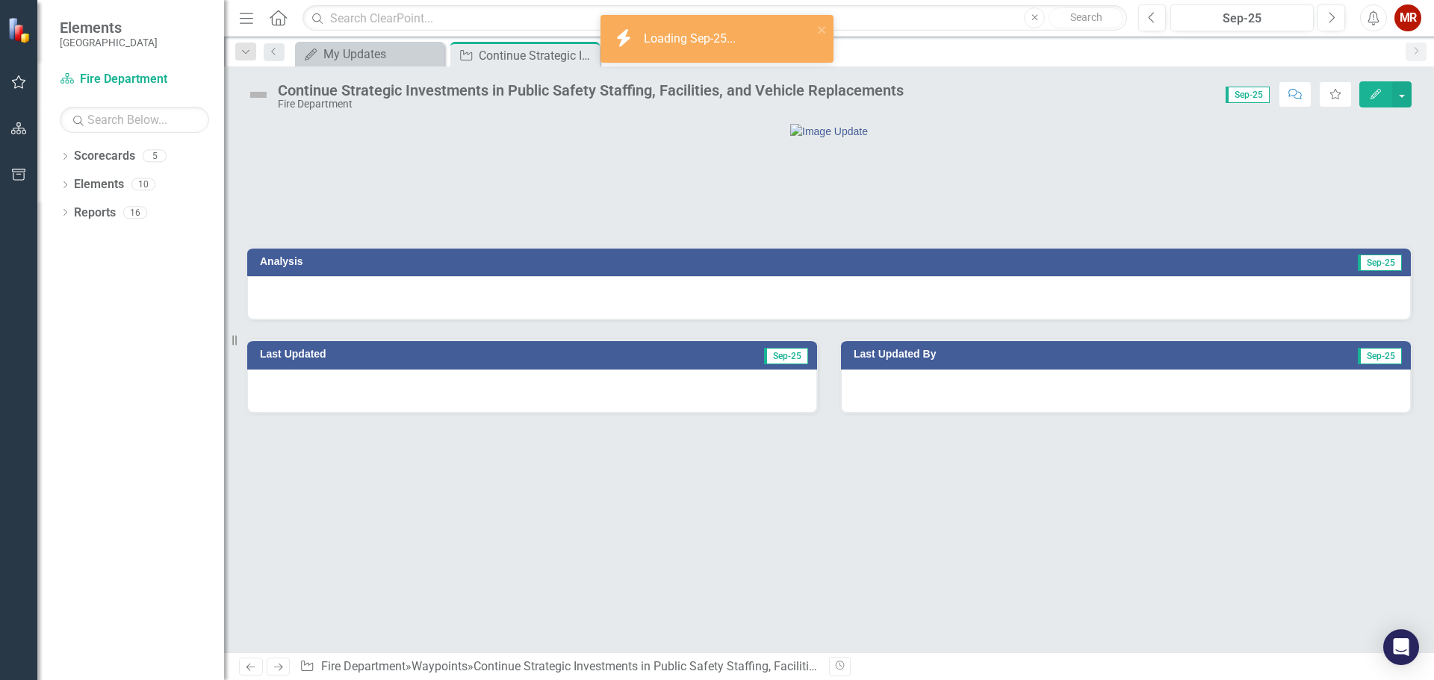
click at [1137, 320] on div at bounding box center [829, 297] width 1164 height 43
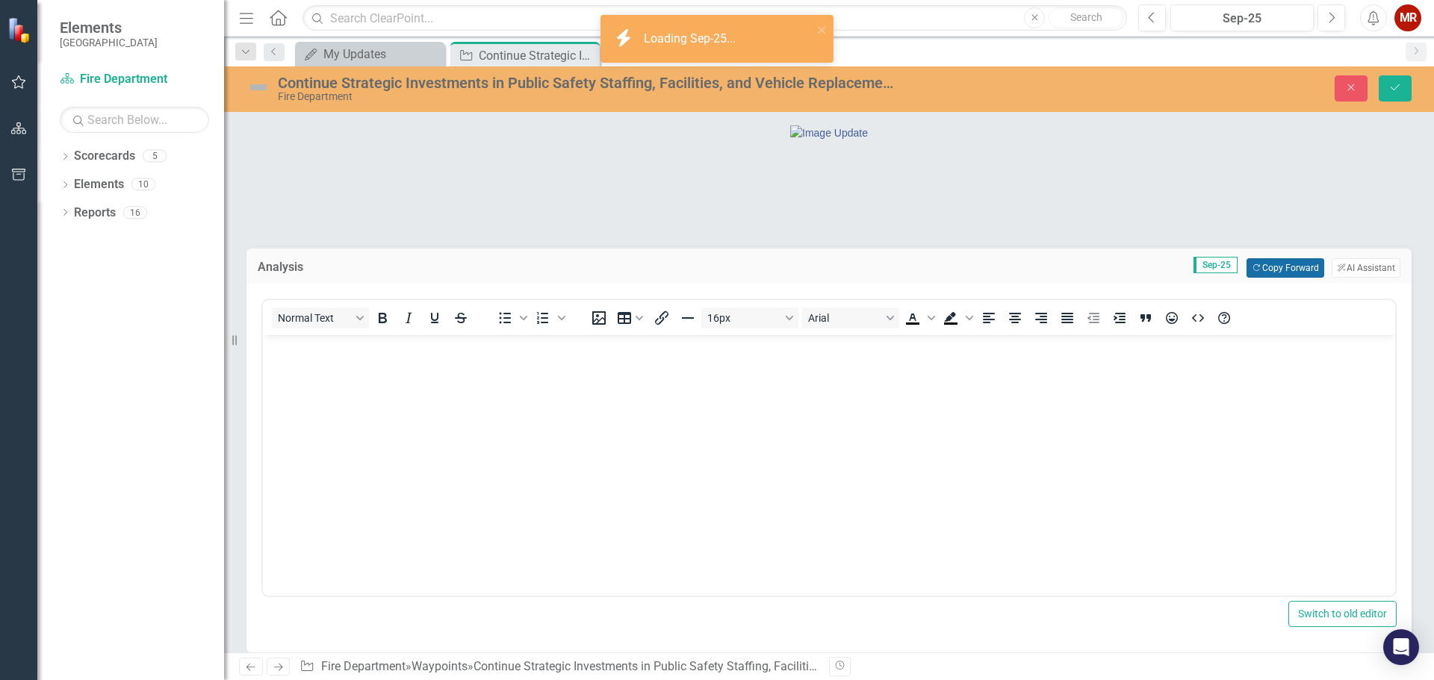
click at [1260, 278] on button "Copy Forward Copy Forward" at bounding box center [1284, 267] width 77 height 19
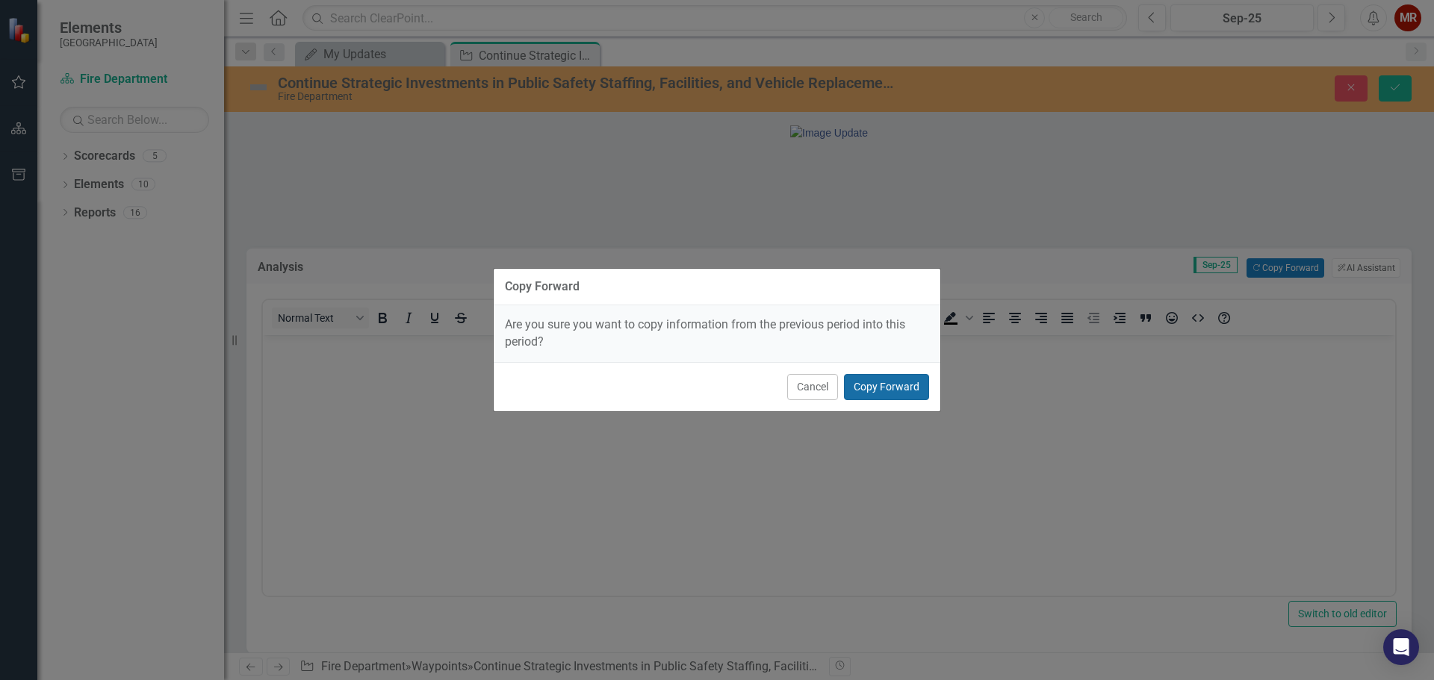
click at [900, 388] on button "Copy Forward" at bounding box center [886, 387] width 85 height 26
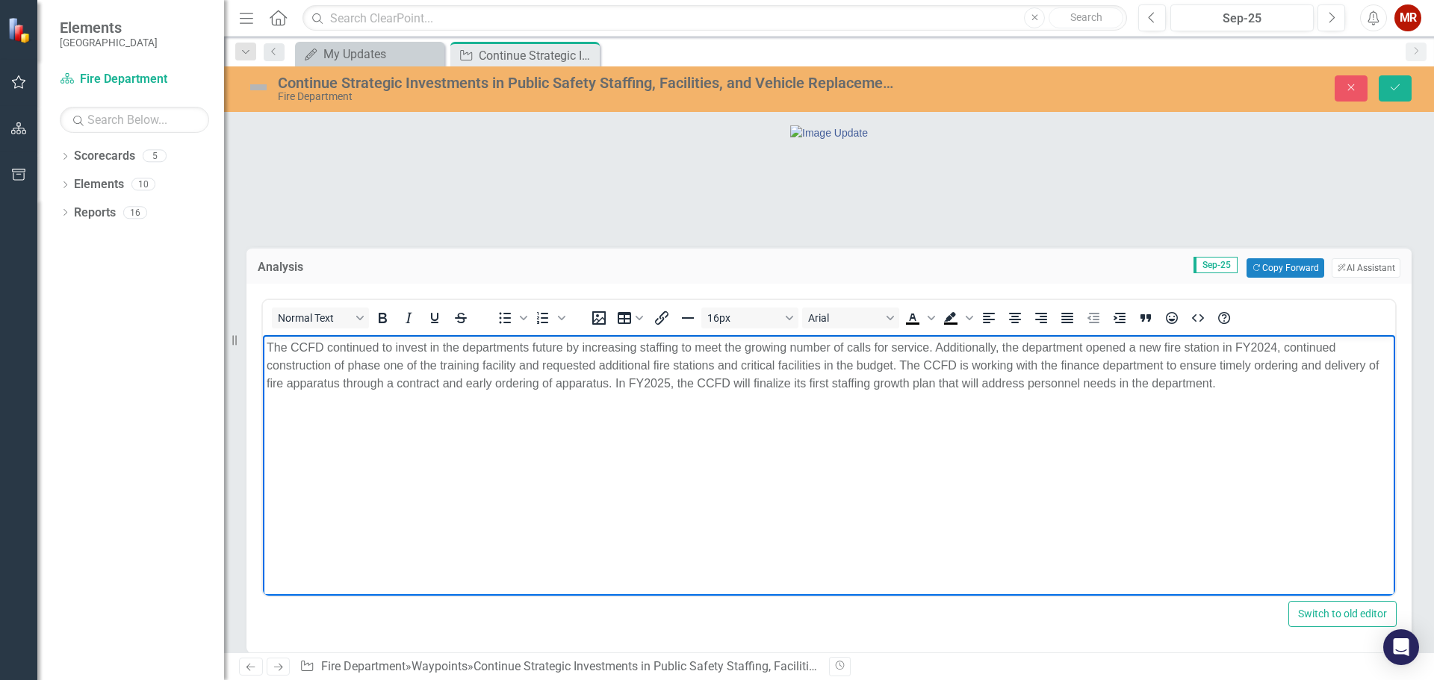
click at [790, 383] on p "The CCFD continued to invest in the departments future by increasing staffing t…" at bounding box center [829, 366] width 1125 height 54
drag, startPoint x: 752, startPoint y: 385, endPoint x: 734, endPoint y: 381, distance: 18.5
click at [734, 381] on p "The CCFD continued to invest in the departments future by increasing staffing t…" at bounding box center [829, 366] width 1125 height 54
click at [1199, 383] on p "The CCFD continued to invest in the departments future by increasing staffing t…" at bounding box center [829, 366] width 1125 height 54
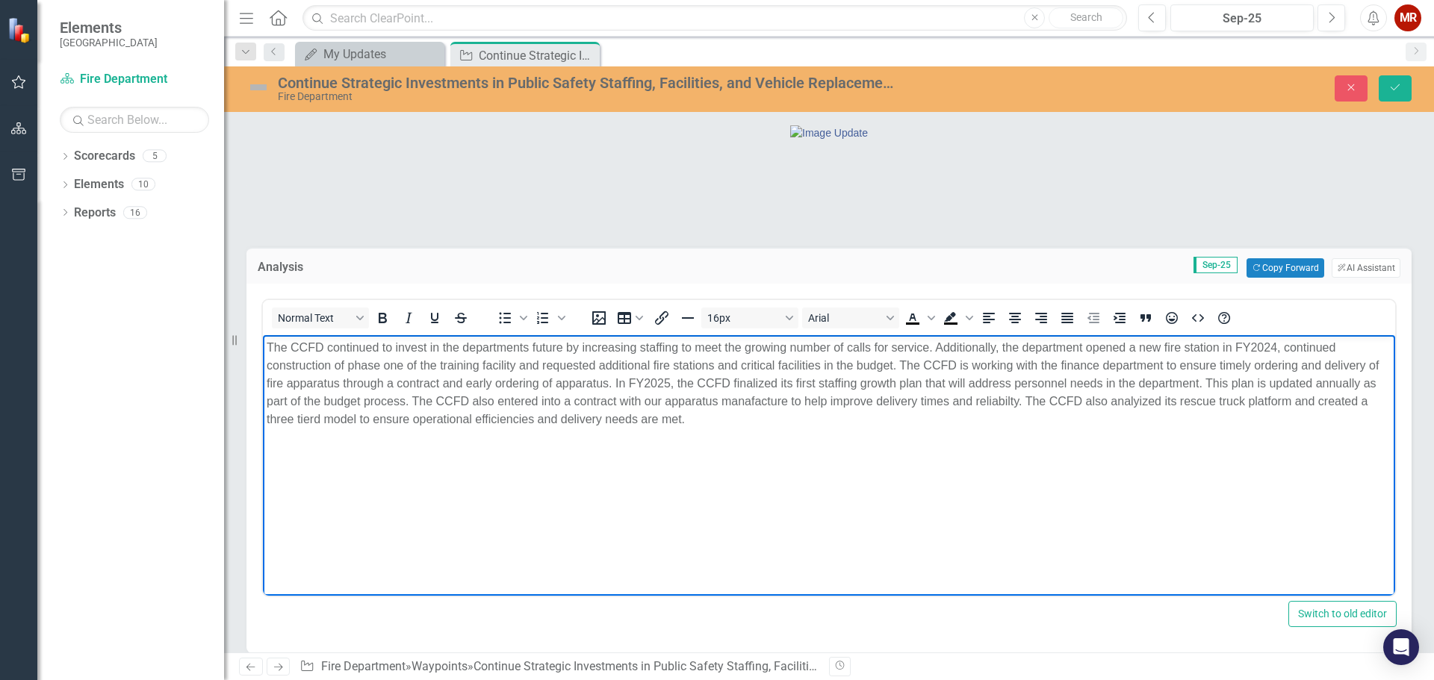
click at [751, 402] on p "The CCFD continued to invest in the departments future by increasing staffing t…" at bounding box center [829, 384] width 1125 height 90
click at [996, 404] on p "The CCFD continued to invest in the departments future by increasing staffing t…" at bounding box center [829, 384] width 1125 height 90
click at [1149, 406] on p "The CCFD continued to invest in the departments future by increasing staffing t…" at bounding box center [829, 384] width 1125 height 90
click at [308, 418] on p "The CCFD continued to invest in the departments future by increasing staffing t…" at bounding box center [829, 384] width 1125 height 90
click at [726, 424] on p "The CCFD continued to invest in the departments future by increasing staffing t…" at bounding box center [829, 384] width 1125 height 90
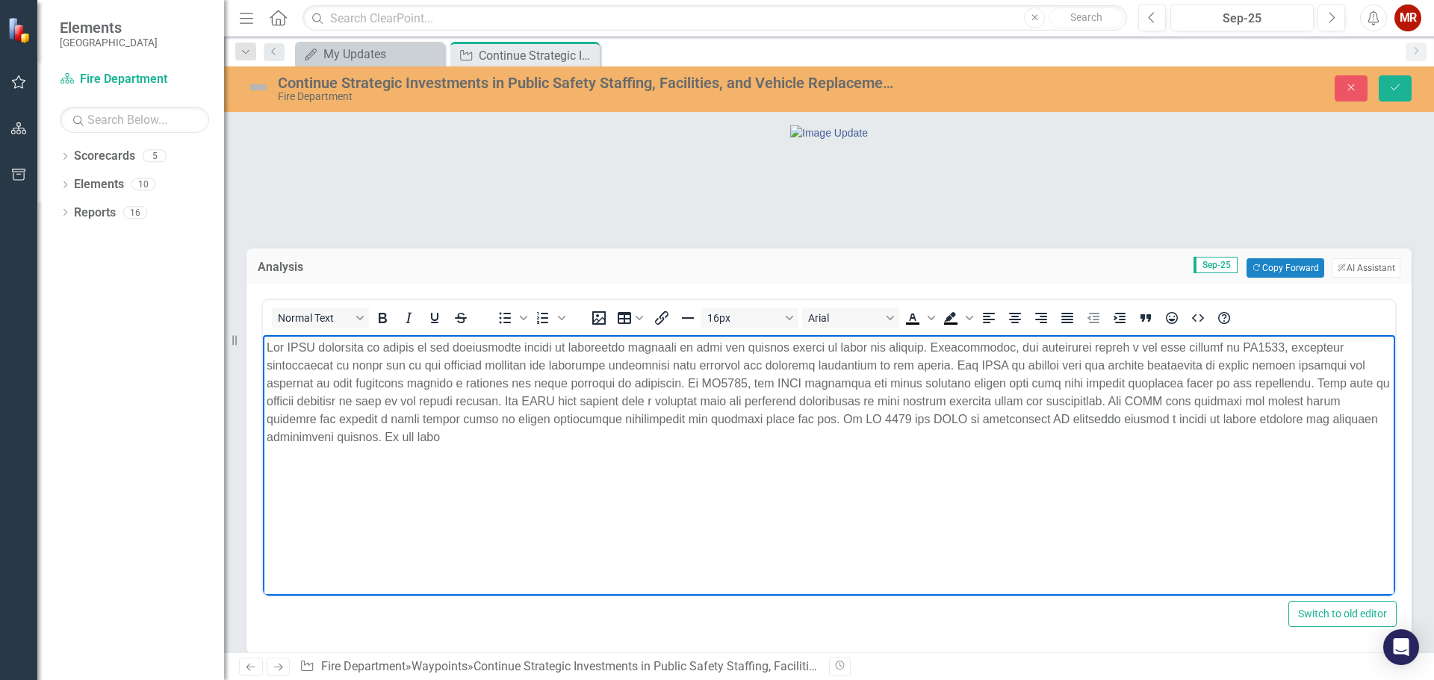
click at [928, 420] on p "Rich Text Area. Press ALT-0 for help." at bounding box center [829, 393] width 1125 height 108
drag, startPoint x: 930, startPoint y: 420, endPoint x: 972, endPoint y: 453, distance: 53.3
click at [997, 495] on body "Rich Text Area. Press ALT-0 for help." at bounding box center [829, 447] width 1132 height 224
click at [947, 419] on p "Rich Text Area. Press ALT-0 for help." at bounding box center [829, 393] width 1125 height 108
click at [1316, 417] on p "Rich Text Area. Press ALT-0 for help." at bounding box center [829, 393] width 1125 height 108
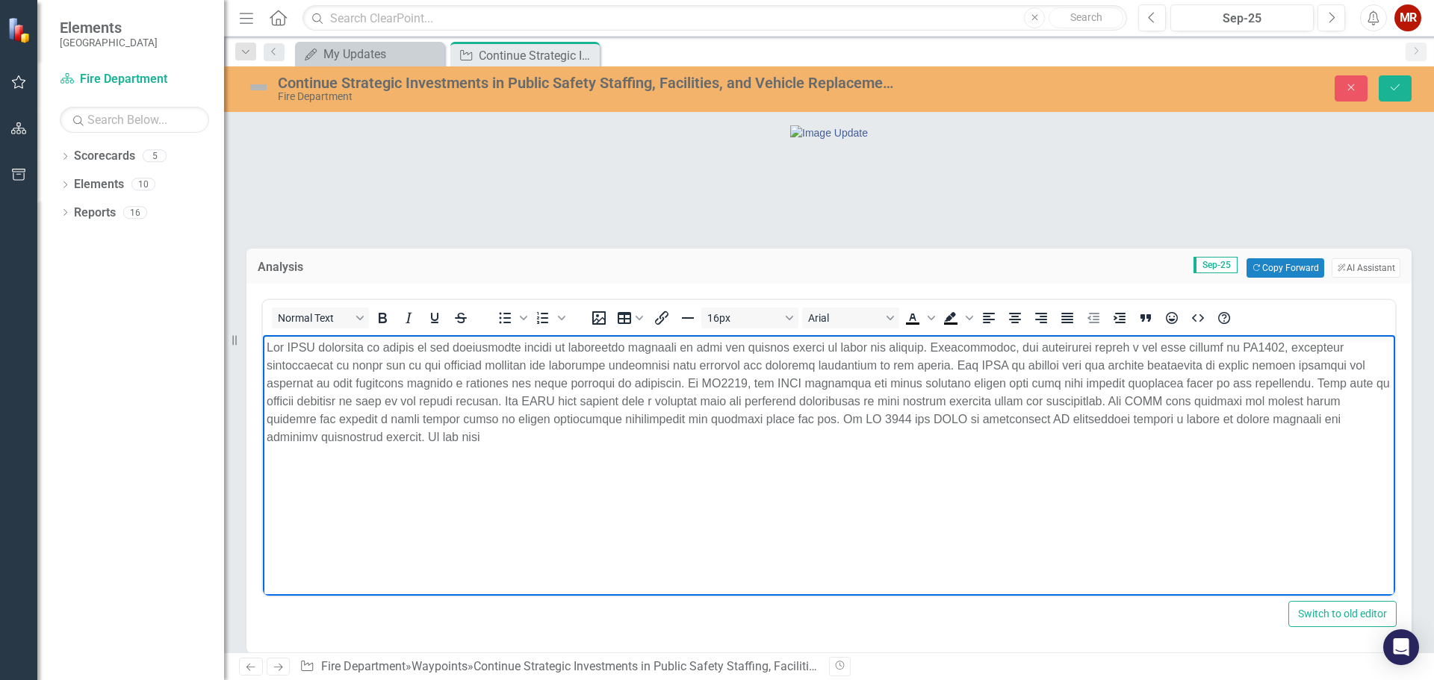
click at [344, 438] on p "Rich Text Area. Press ALT-0 for help." at bounding box center [829, 393] width 1125 height 108
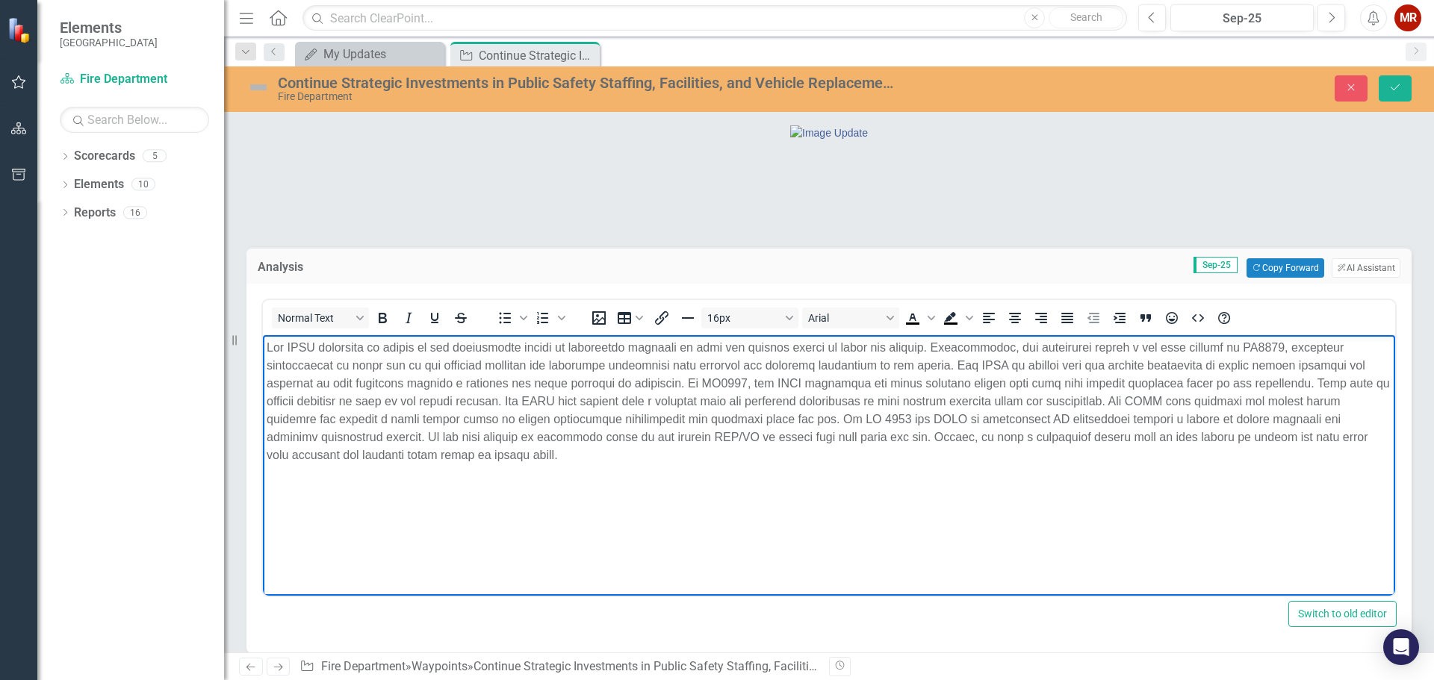
click at [1367, 435] on p "Rich Text Area. Press ALT-0 for help." at bounding box center [829, 401] width 1125 height 125
click at [1057, 512] on body "Rich Text Area. Press ALT-0 for help." at bounding box center [829, 447] width 1132 height 224
click at [266, 455] on body "Rich Text Area. Press ALT-0 for help." at bounding box center [829, 447] width 1132 height 224
click at [388, 456] on p "Rich Text Area. Press ALT-0 for help." at bounding box center [829, 401] width 1125 height 125
click at [1253, 440] on p "Rich Text Area. Press ALT-0 for help." at bounding box center [829, 401] width 1125 height 125
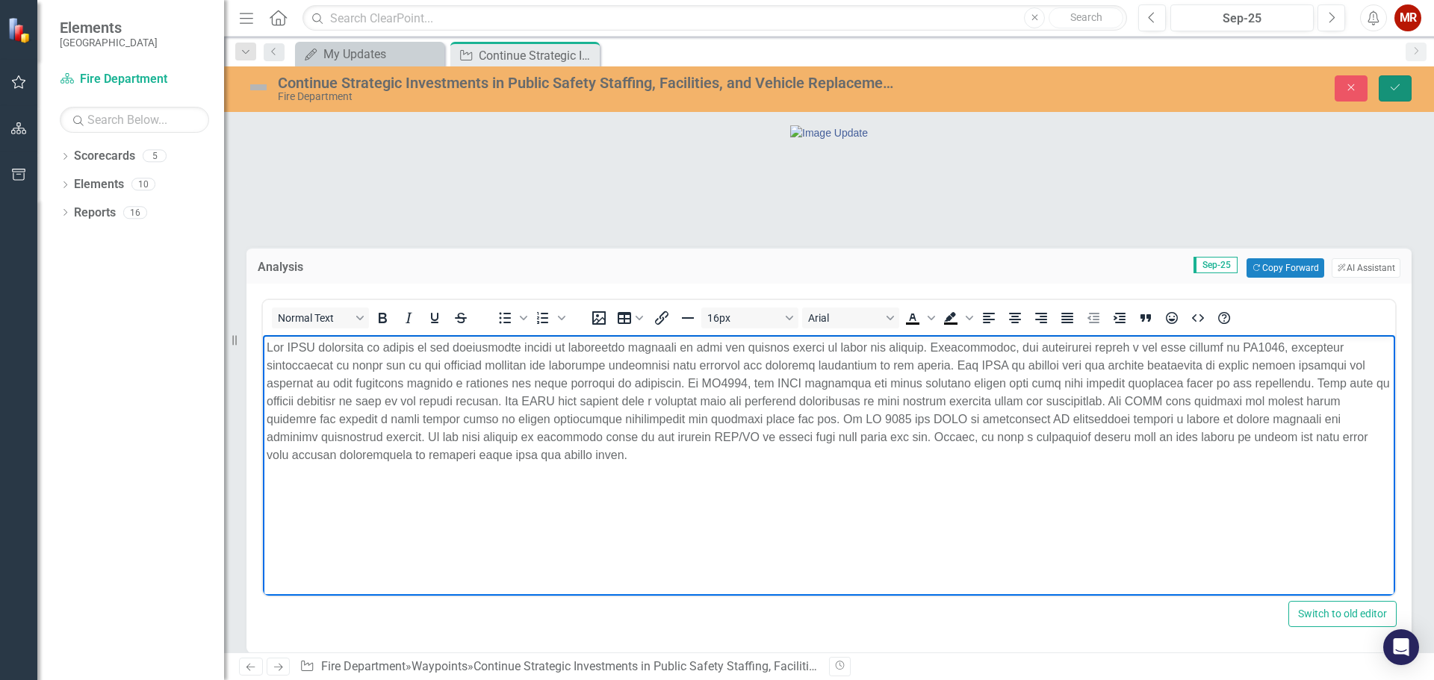
click at [1393, 82] on icon "Save" at bounding box center [1394, 87] width 13 height 10
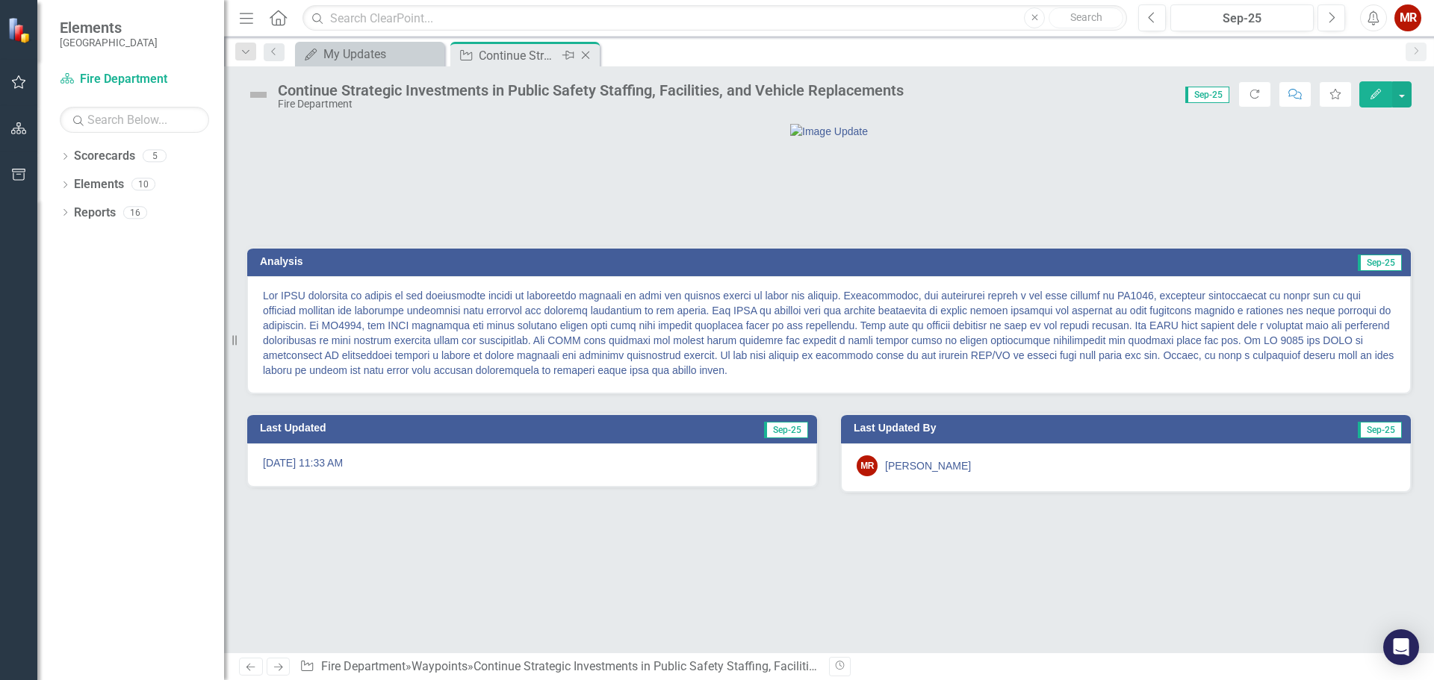
click at [592, 56] on icon "Close" at bounding box center [585, 55] width 15 height 12
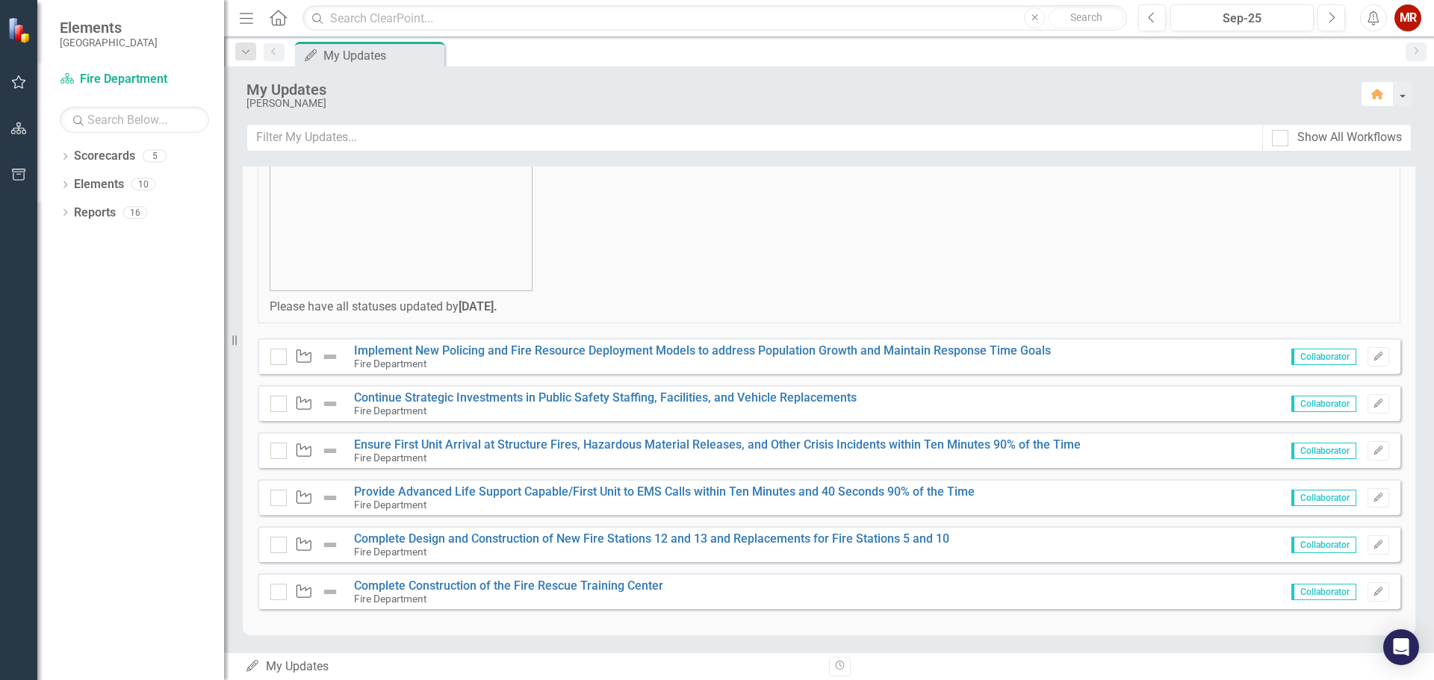
scroll to position [153, 0]
